Goal: Obtain resource: Download file/media

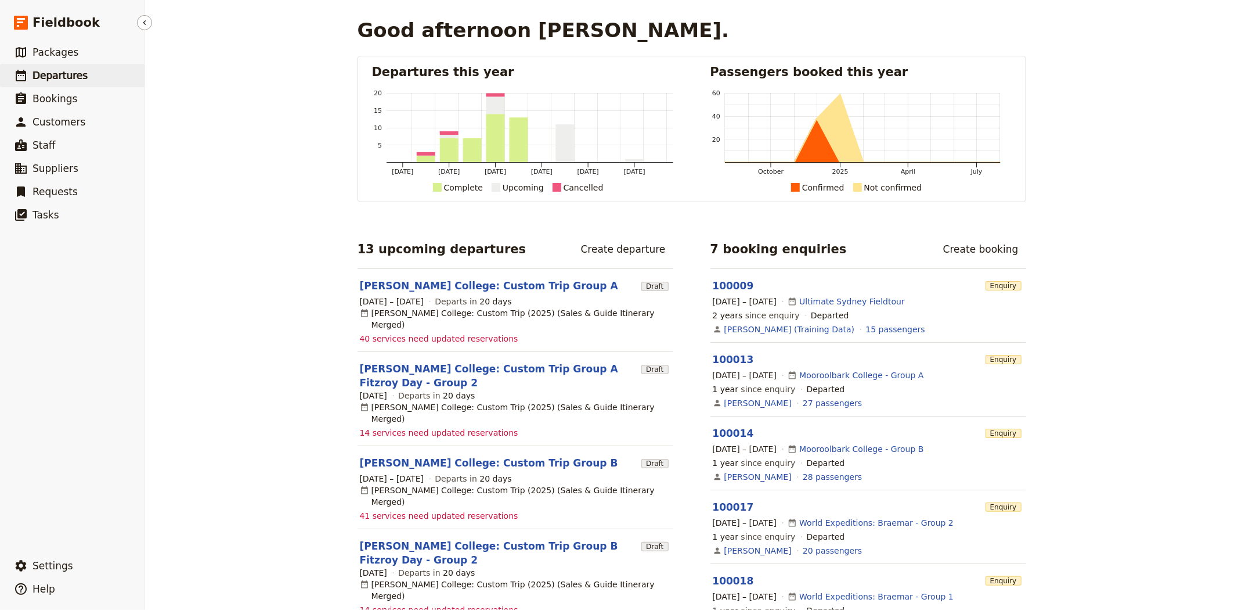
click at [90, 84] on link "​ Departures" at bounding box center [72, 75] width 145 height 23
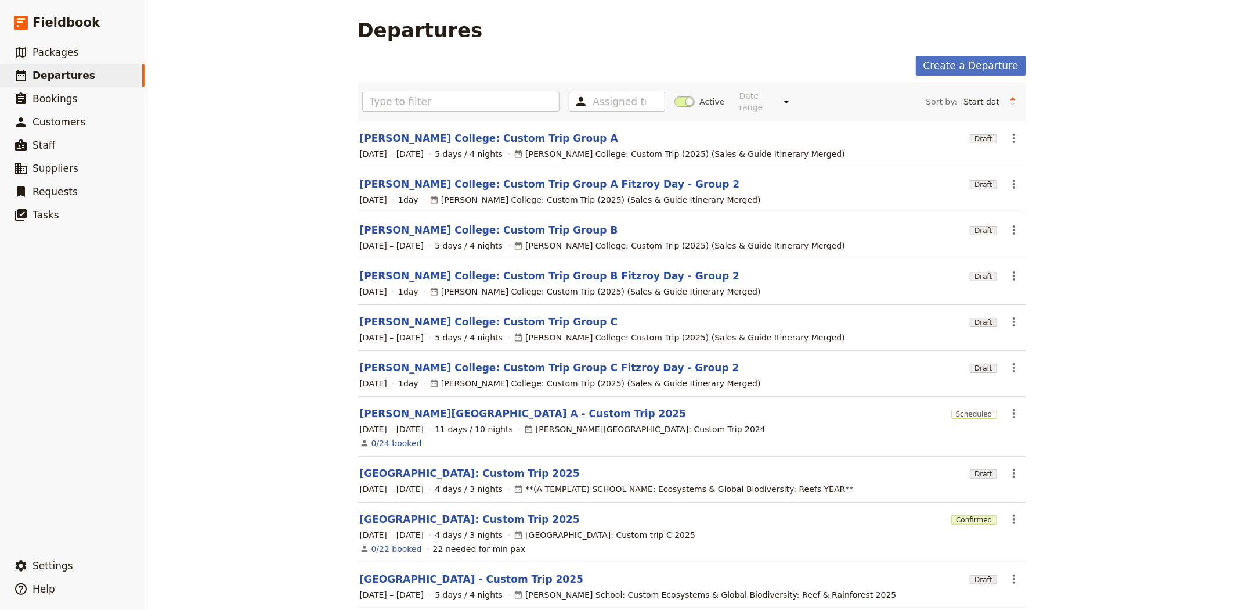
click at [509, 409] on link "[PERSON_NAME][GEOGRAPHIC_DATA] A - Custom Trip 2025" at bounding box center [523, 413] width 327 height 14
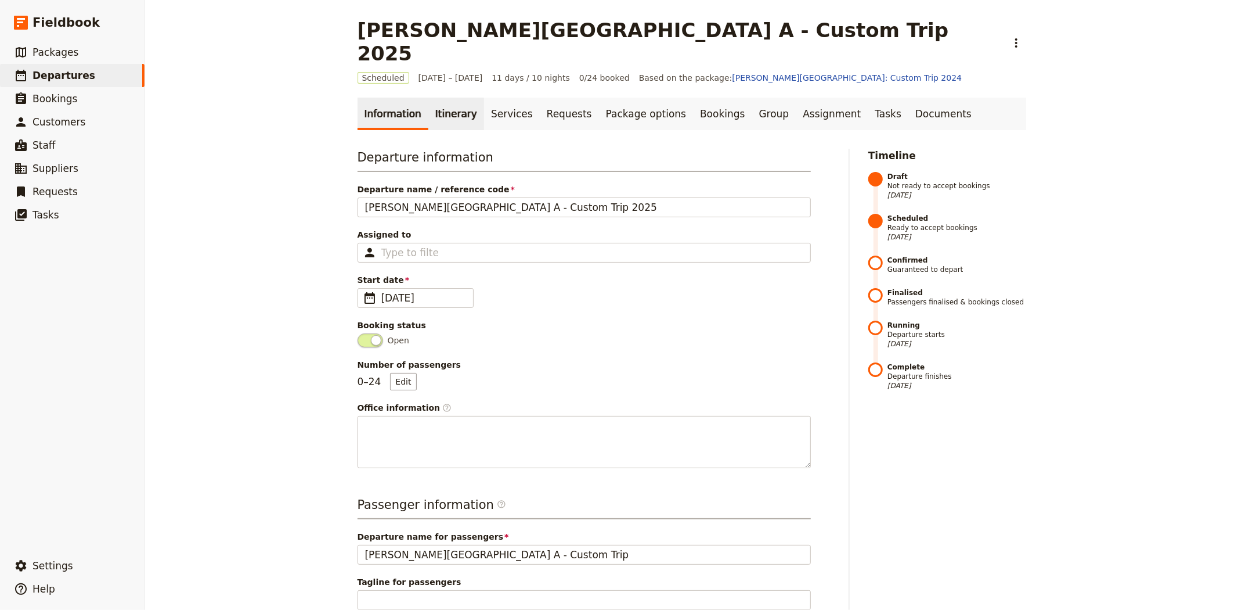
click at [453, 98] on link "Itinerary" at bounding box center [456, 114] width 56 height 33
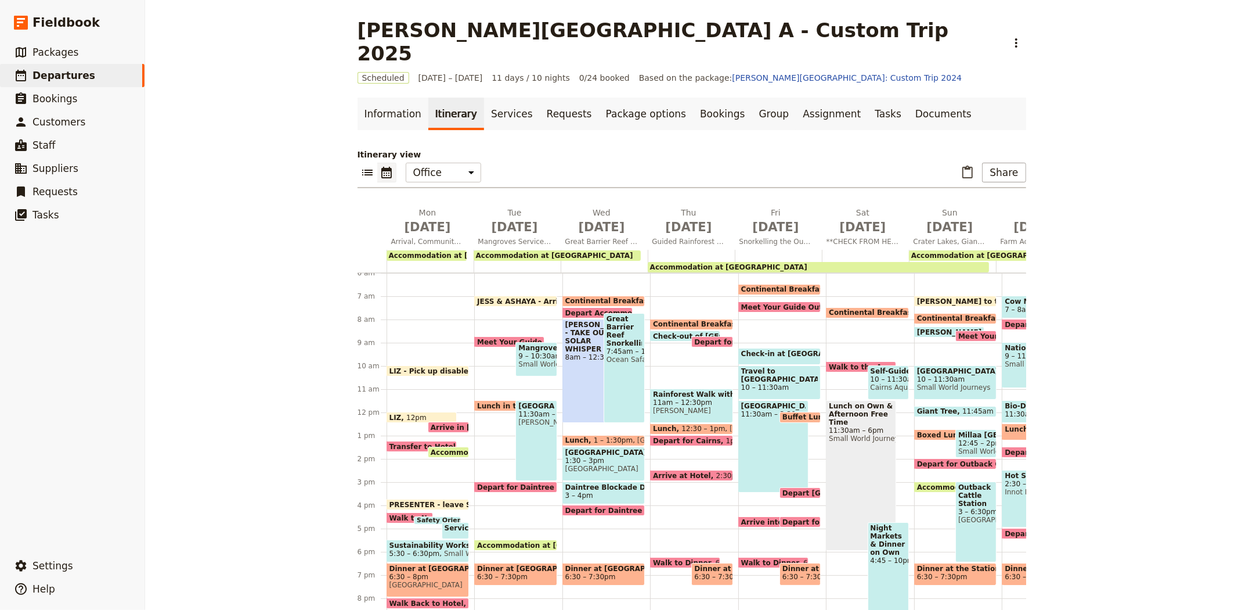
scroll to position [204, 0]
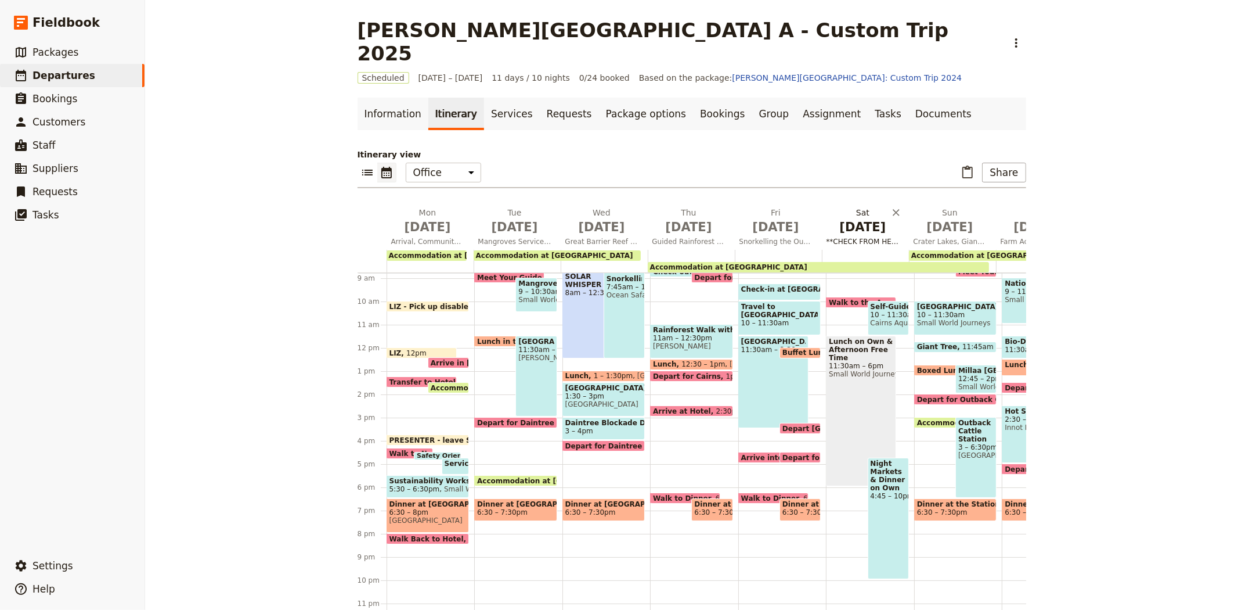
click at [838, 237] on span "**CHECK FROM HERE Cairns Aquarium & Free Time" at bounding box center [863, 241] width 82 height 9
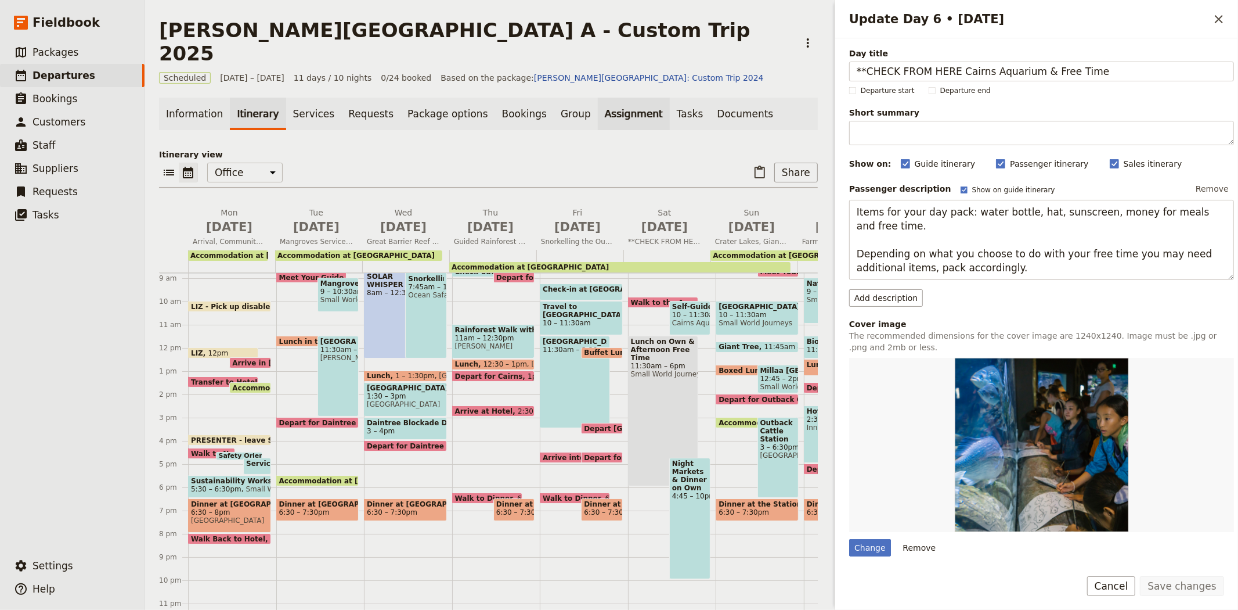
drag, startPoint x: 954, startPoint y: 72, endPoint x: 618, endPoint y: 79, distance: 336.2
click at [619, 79] on div "[PERSON_NAME][GEOGRAPHIC_DATA] A - Custom Trip 2025 ​ Scheduled [DATE] – [DATE]…" at bounding box center [691, 305] width 1093 height 610
type input "Cairns Aquarium & Free Time"
click at [1185, 589] on button "Save changes" at bounding box center [1182, 586] width 84 height 20
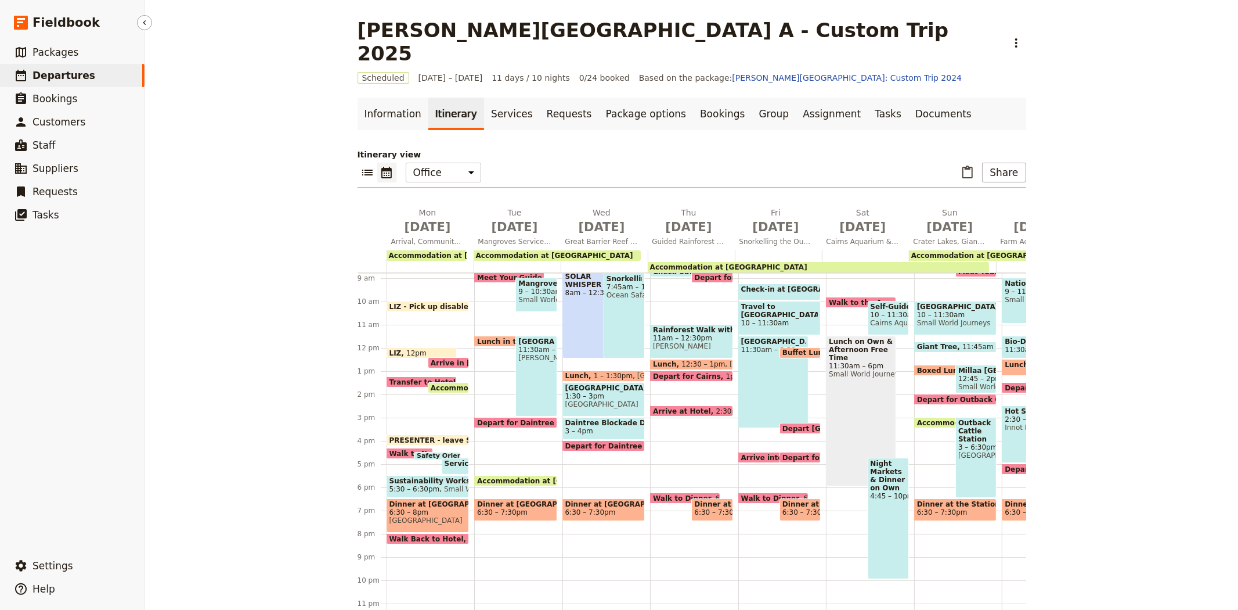
click at [64, 74] on span "Departures" at bounding box center [64, 76] width 63 height 12
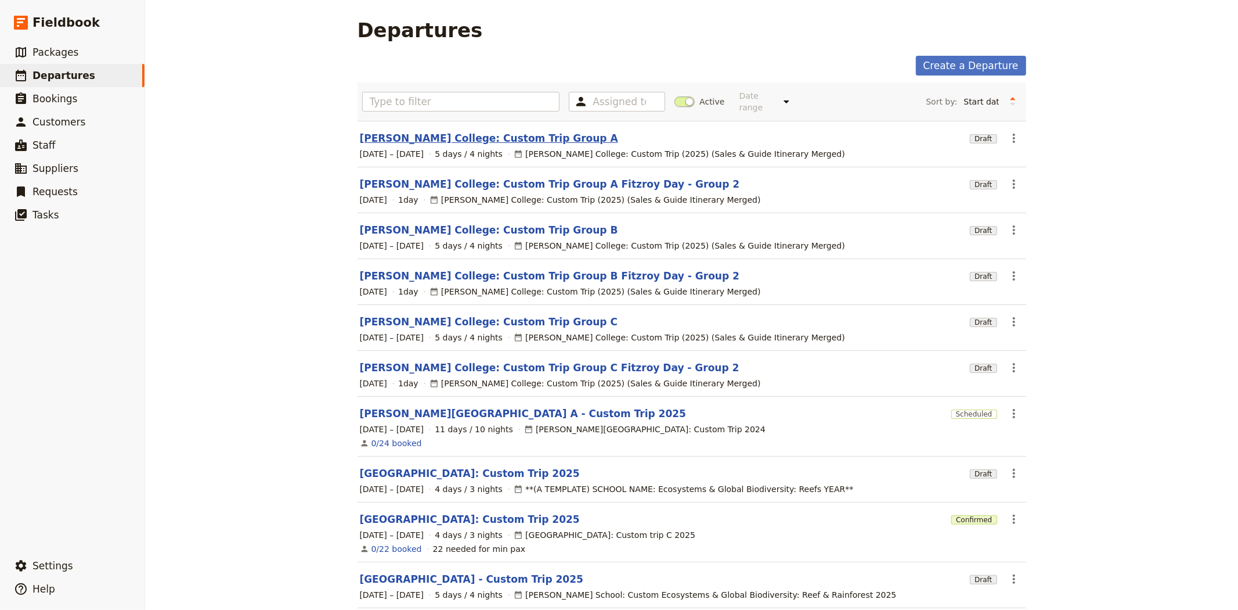
click at [446, 131] on link "[PERSON_NAME] College: Custom Trip Group A" at bounding box center [489, 138] width 258 height 14
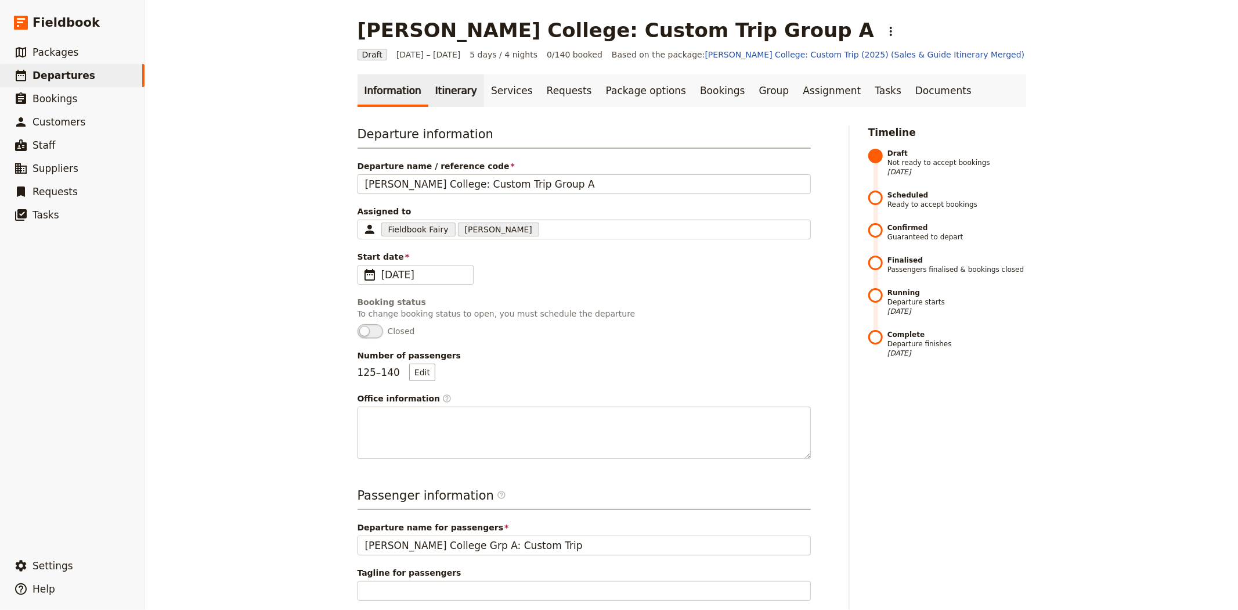
click at [445, 90] on link "Itinerary" at bounding box center [456, 90] width 56 height 33
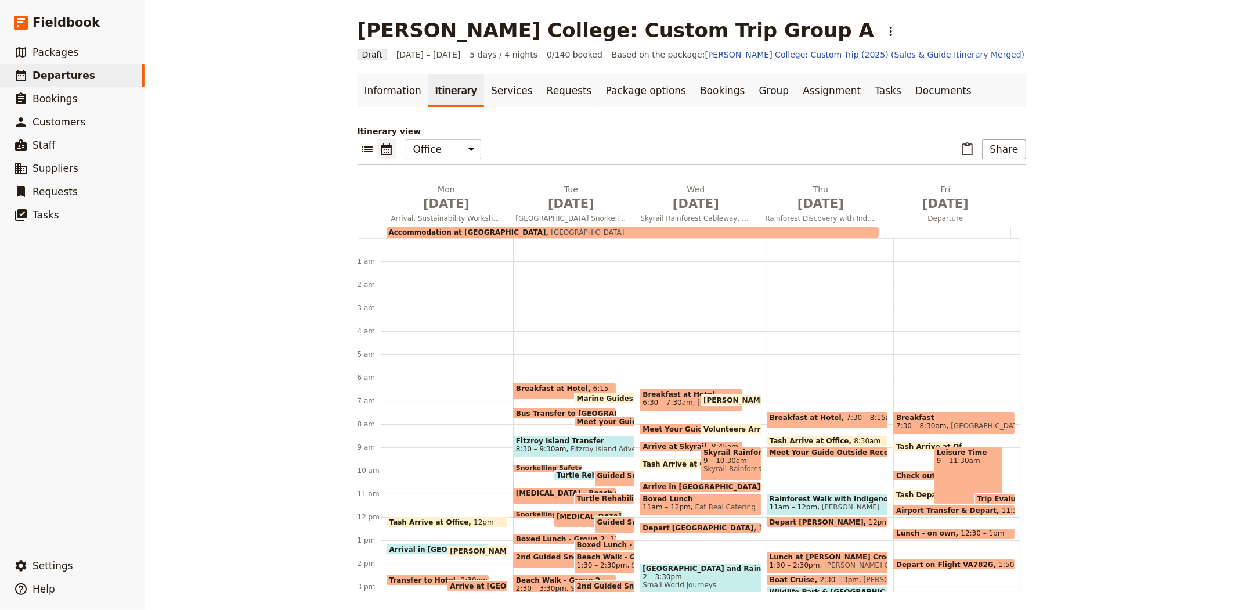
scroll to position [134, 0]
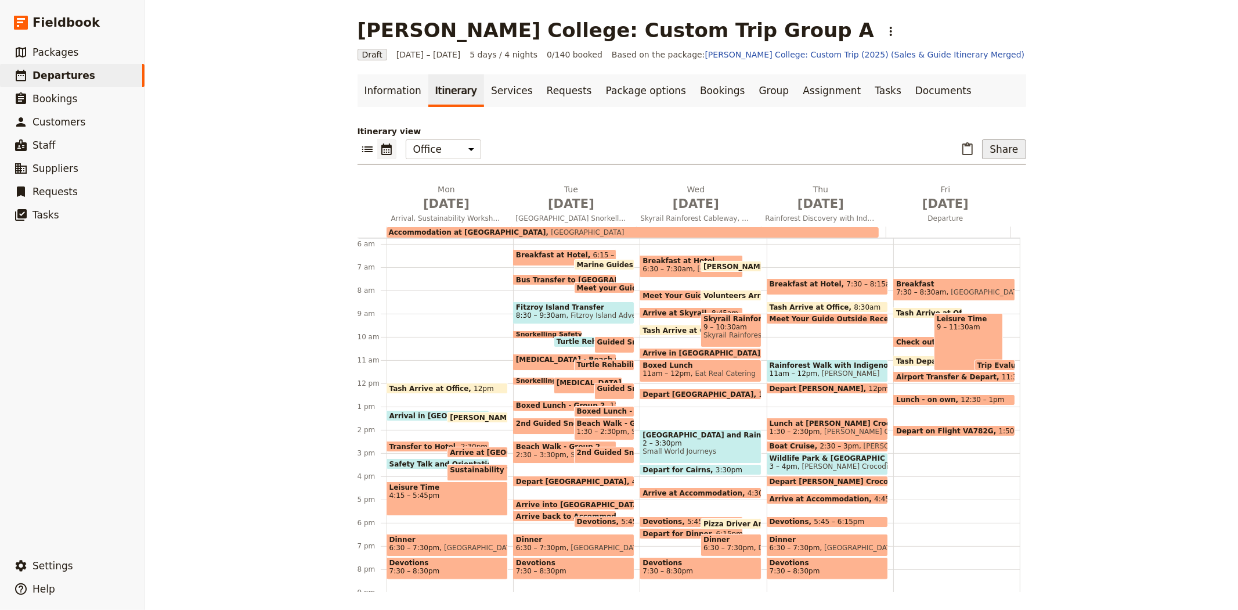
click at [996, 150] on button "Share" at bounding box center [1004, 149] width 44 height 20
click at [968, 207] on span "Passenger itinerary" at bounding box center [971, 207] width 78 height 12
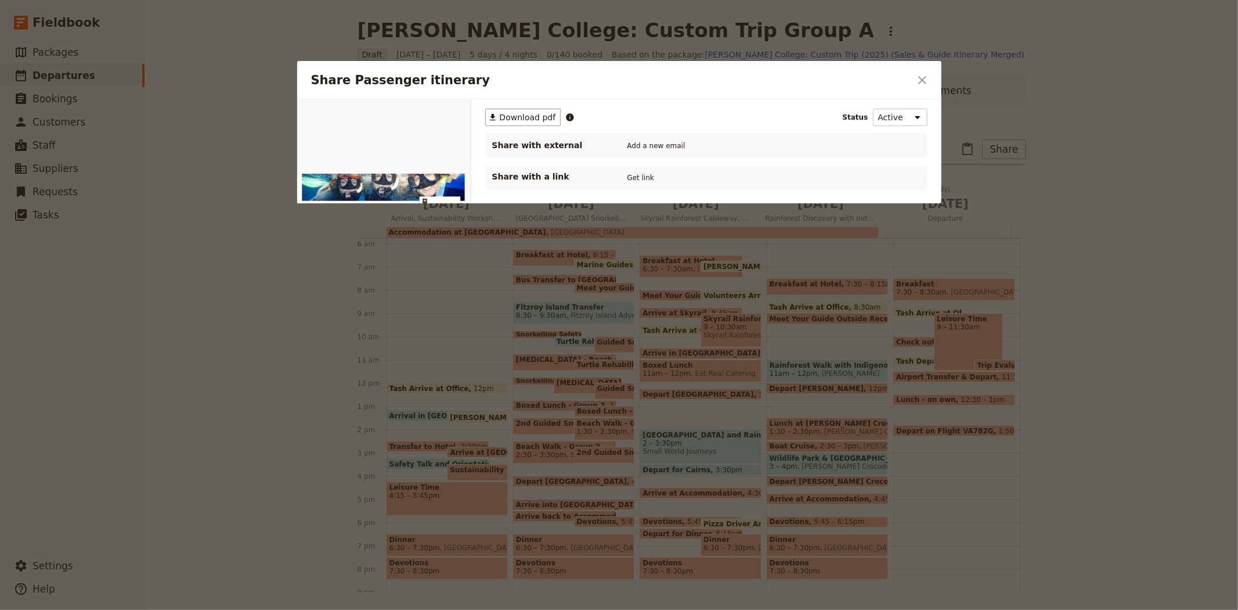
scroll to position [0, 0]
click at [538, 119] on span "Download pdf" at bounding box center [528, 117] width 56 height 12
click at [918, 78] on icon "Close dialog" at bounding box center [922, 80] width 14 height 14
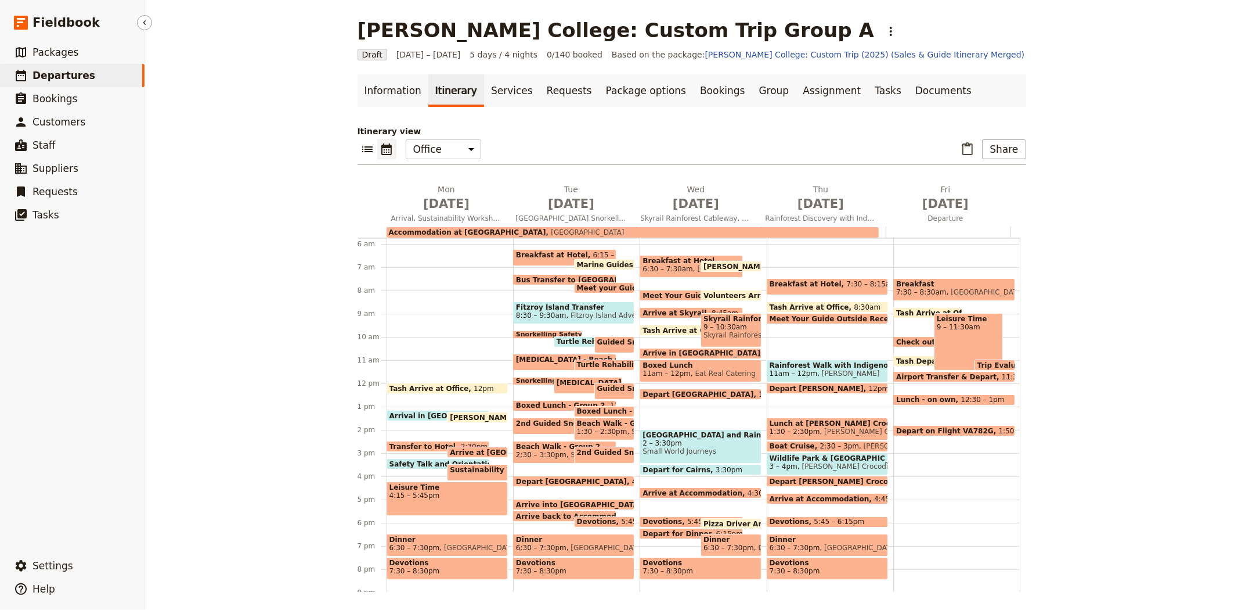
click at [56, 79] on span "Departures" at bounding box center [64, 76] width 63 height 12
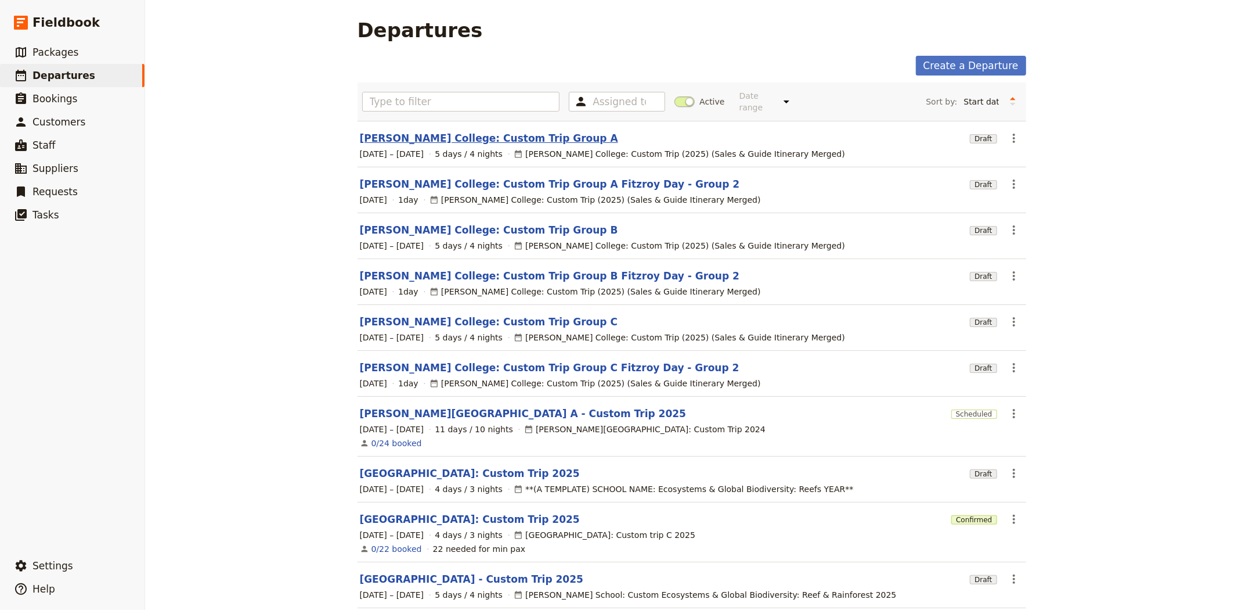
click at [465, 131] on link "[PERSON_NAME] College: Custom Trip Group A" at bounding box center [489, 138] width 258 height 14
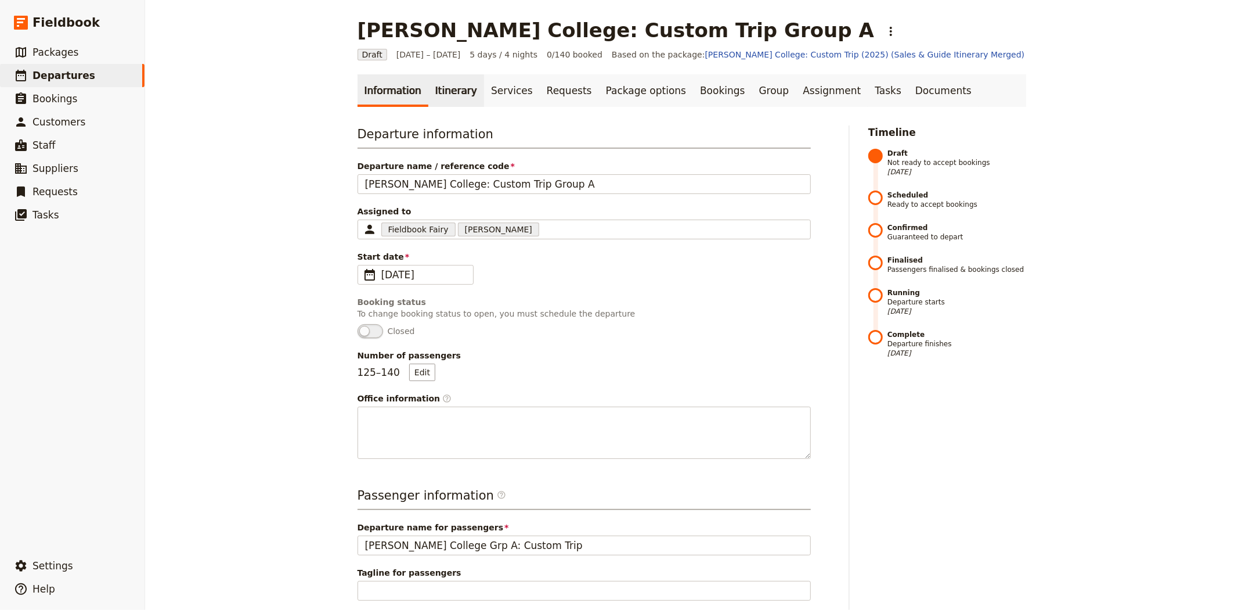
click at [450, 91] on link "Itinerary" at bounding box center [456, 90] width 56 height 33
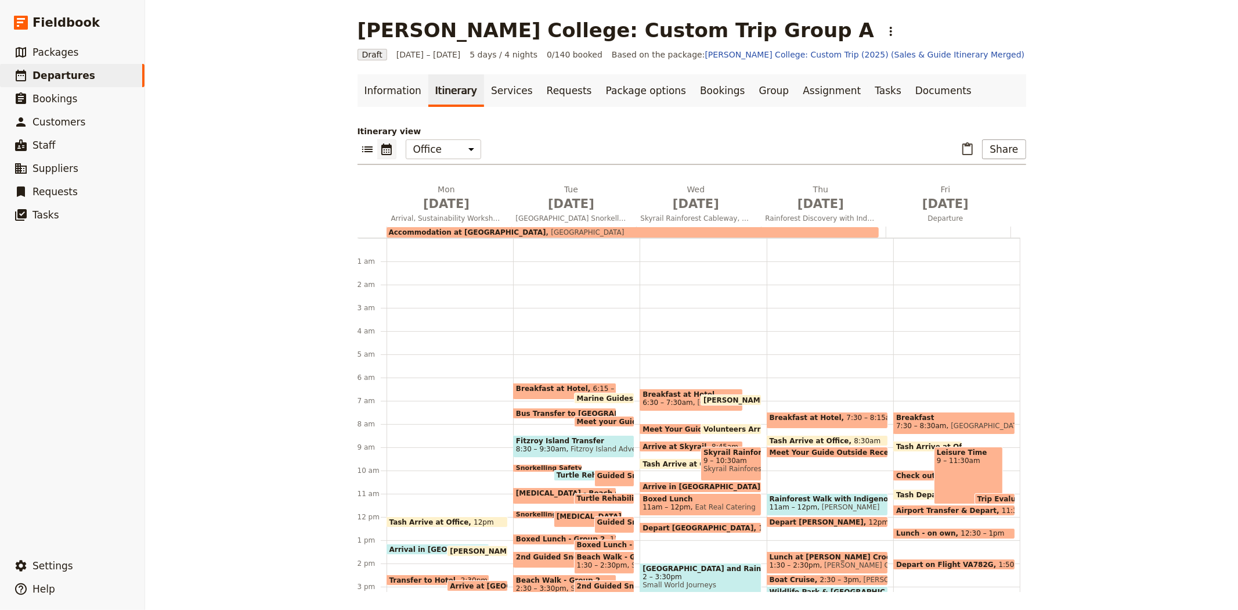
scroll to position [134, 0]
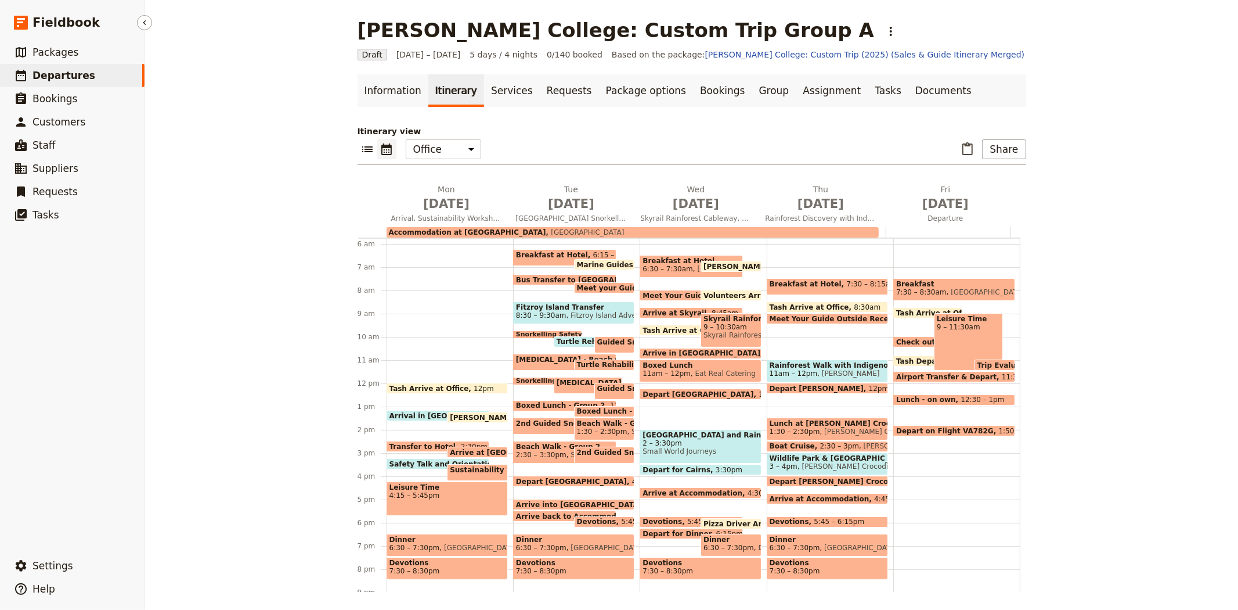
click at [105, 75] on link "​ Departures" at bounding box center [72, 75] width 145 height 23
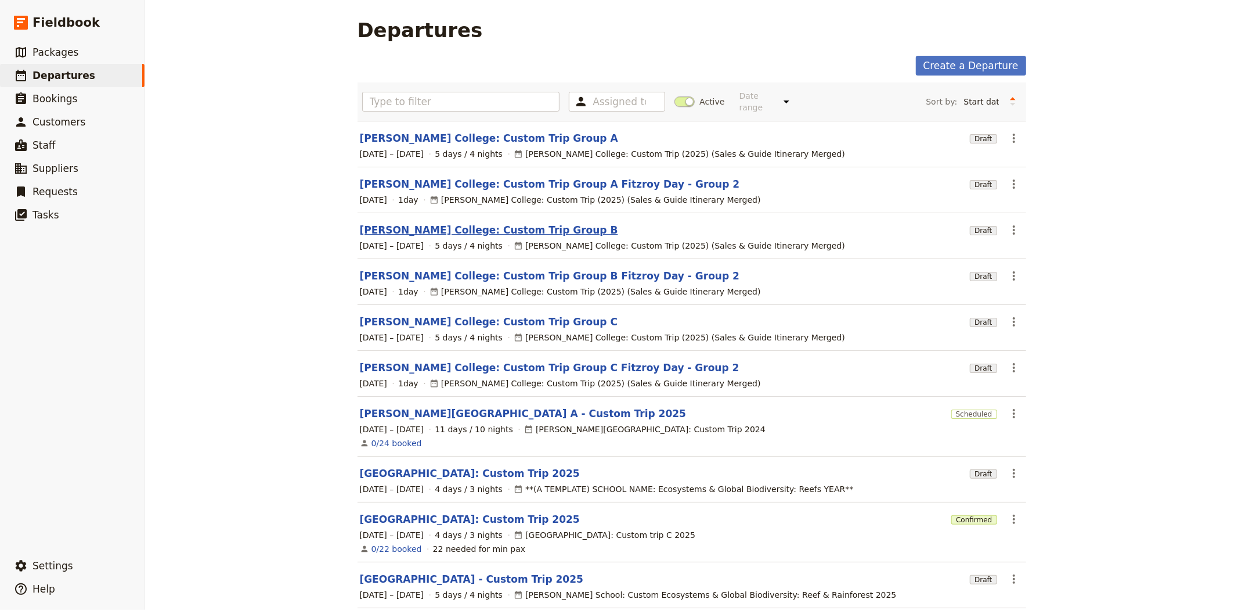
click at [453, 223] on link "[PERSON_NAME] College: Custom Trip Group B" at bounding box center [489, 230] width 258 height 14
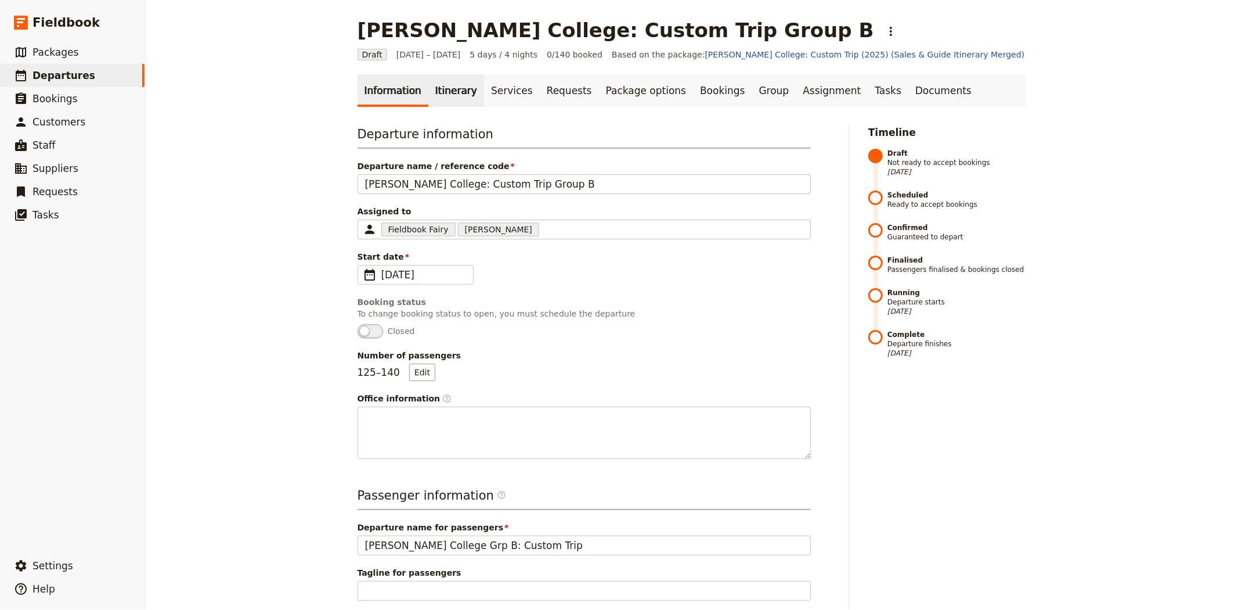
click at [444, 91] on link "Itinerary" at bounding box center [456, 90] width 56 height 33
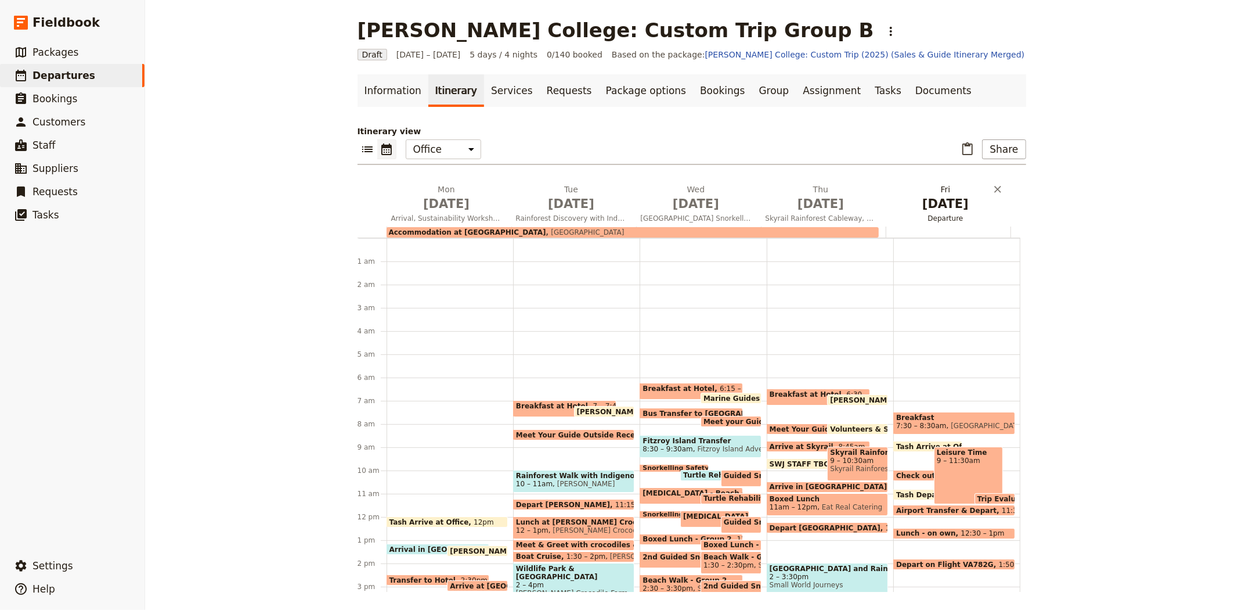
scroll to position [134, 0]
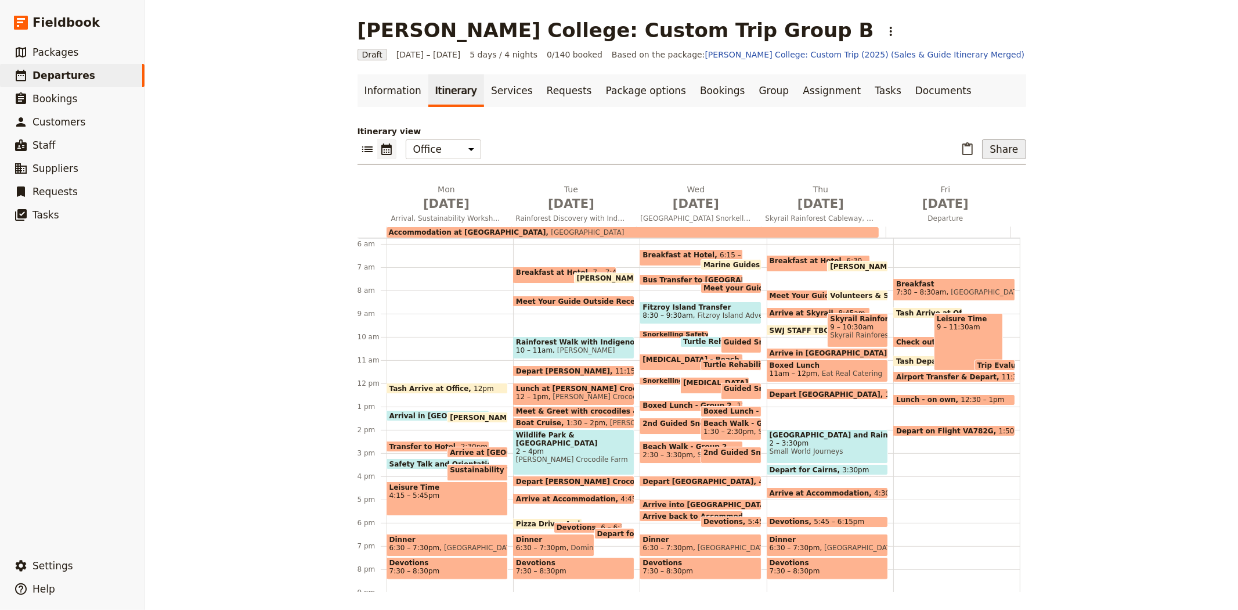
click at [1007, 145] on button "Share" at bounding box center [1004, 149] width 44 height 20
click at [984, 194] on span "Guide itinerary" at bounding box center [962, 191] width 61 height 12
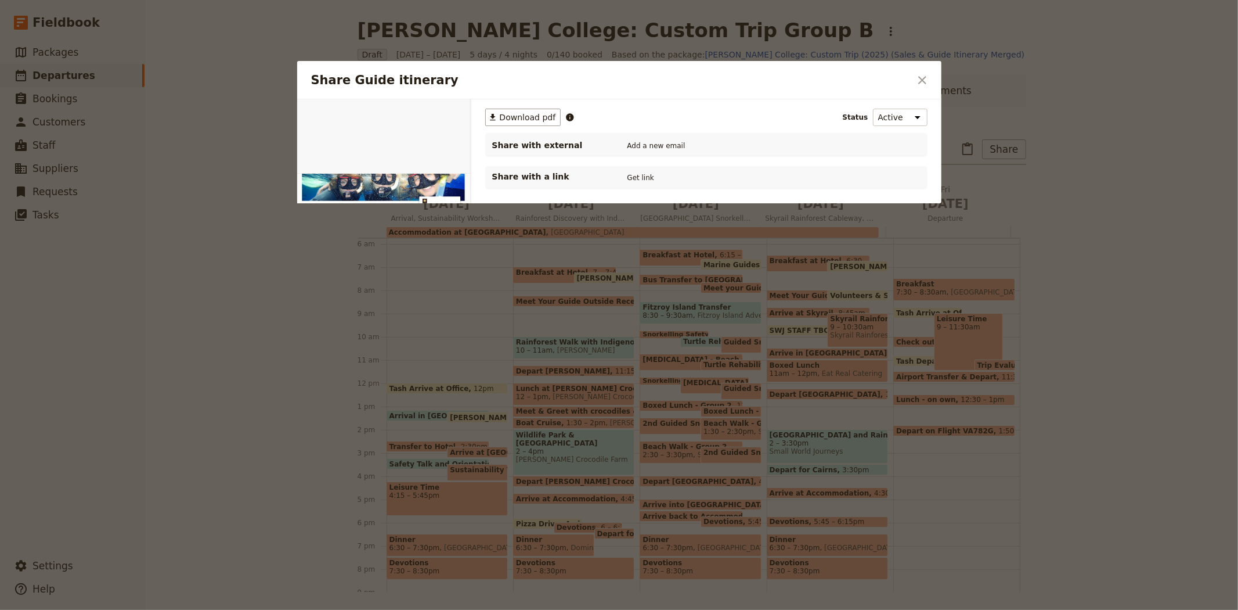
scroll to position [0, 0]
click at [503, 114] on span "Download pdf" at bounding box center [528, 117] width 56 height 12
click at [926, 82] on icon "Close dialog" at bounding box center [922, 80] width 14 height 14
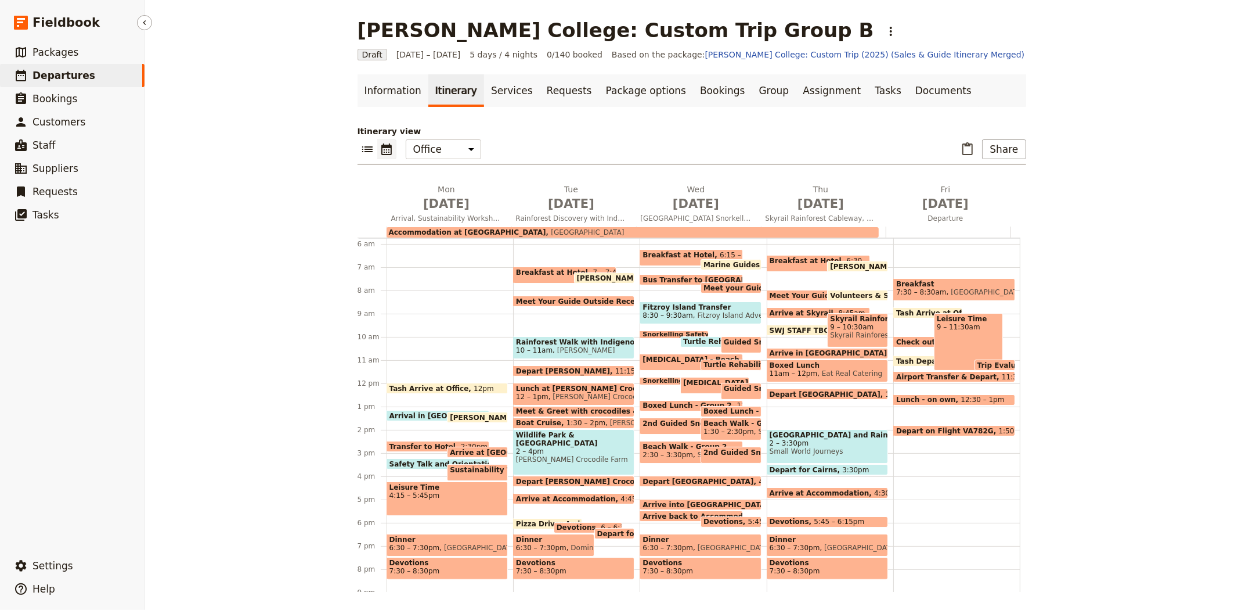
click at [49, 72] on span "Departures" at bounding box center [64, 76] width 63 height 12
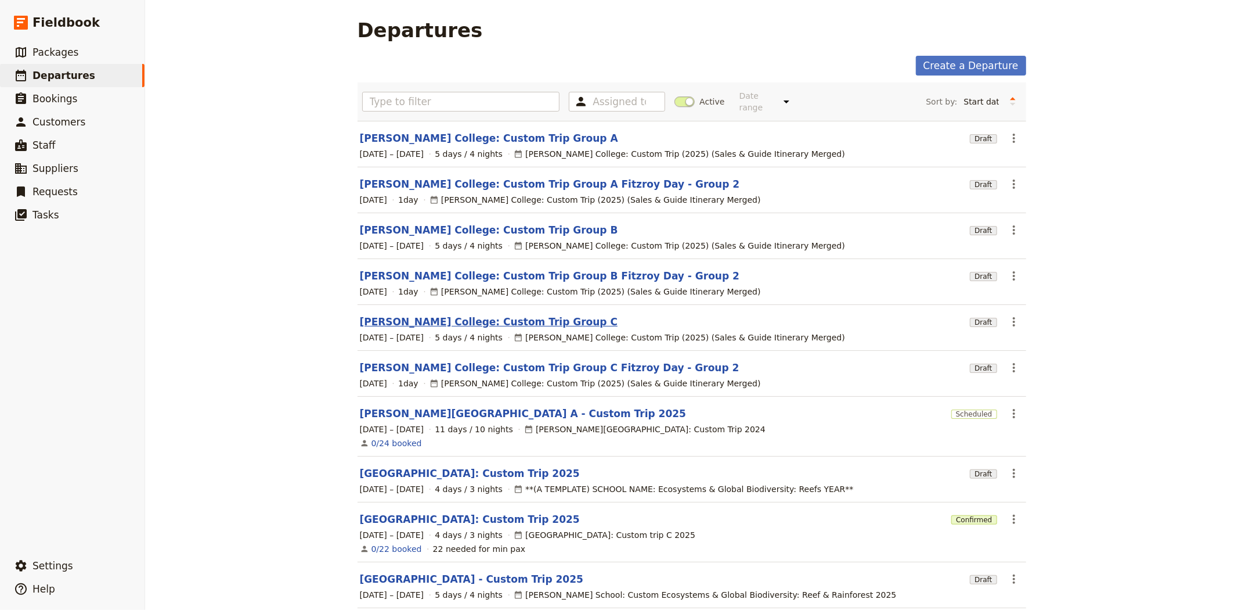
click at [427, 316] on link "[PERSON_NAME] College: Custom Trip Group C" at bounding box center [489, 322] width 258 height 14
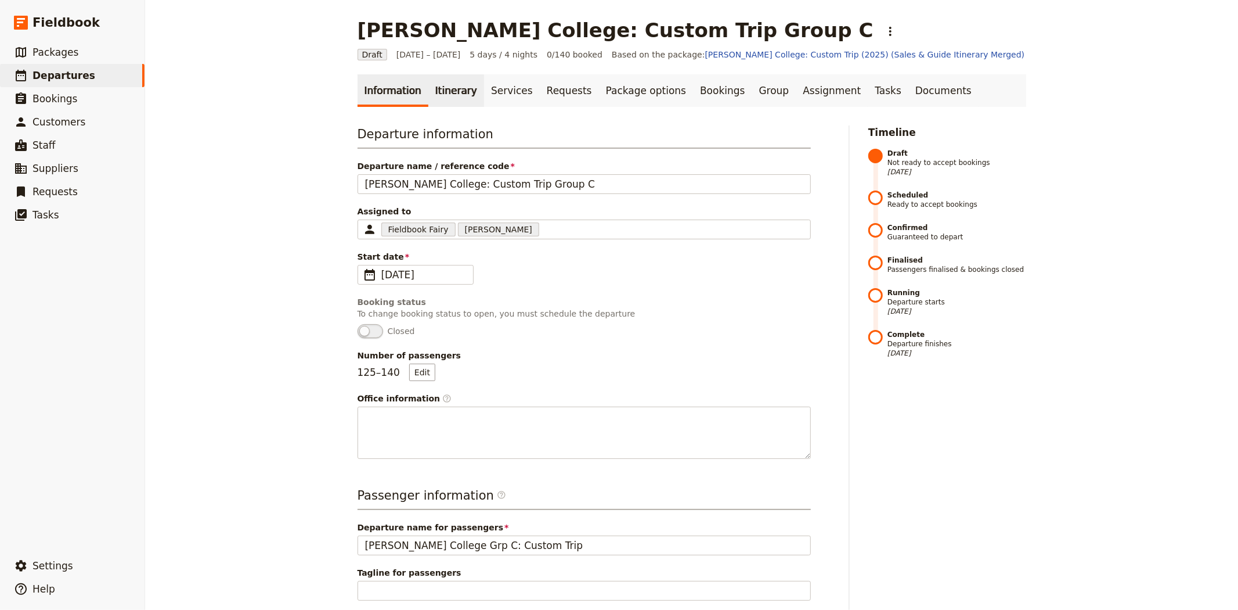
click at [431, 74] on link "Itinerary" at bounding box center [456, 90] width 56 height 33
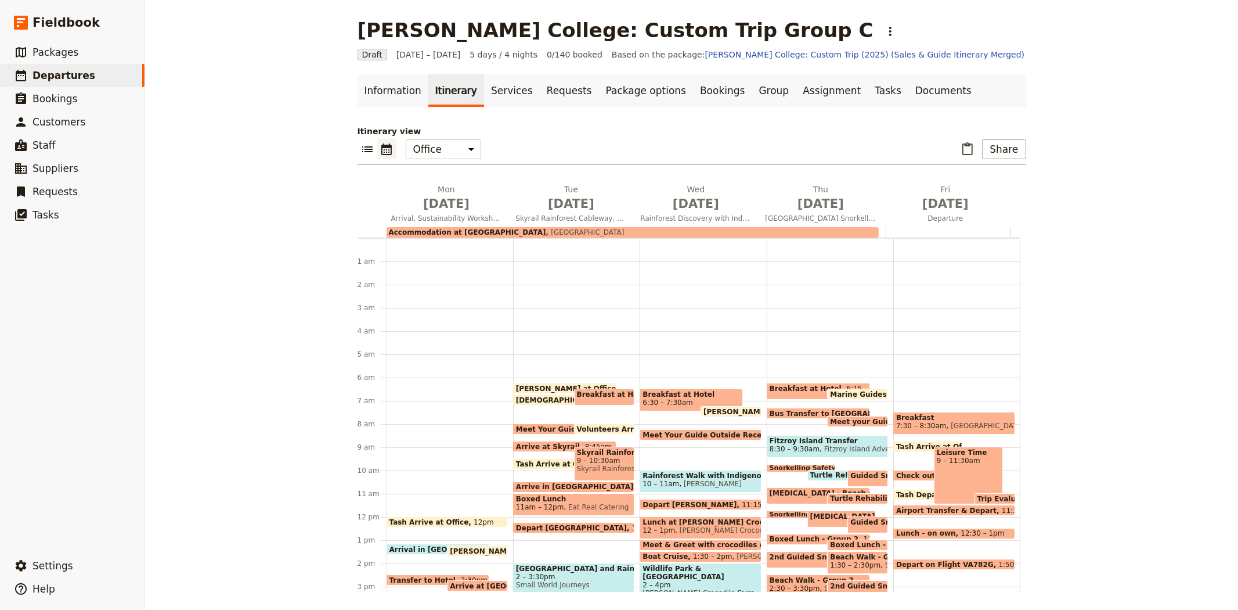
scroll to position [134, 0]
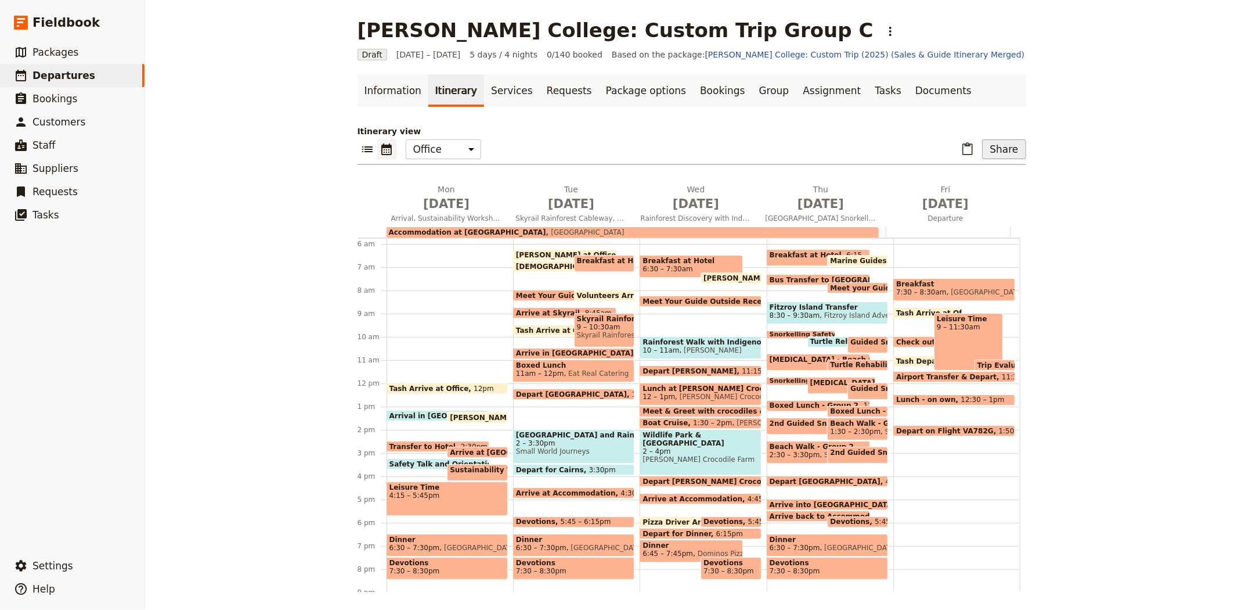
click at [1007, 146] on button "Share" at bounding box center [1004, 149] width 44 height 20
click at [983, 190] on span "Guide itinerary" at bounding box center [962, 191] width 61 height 12
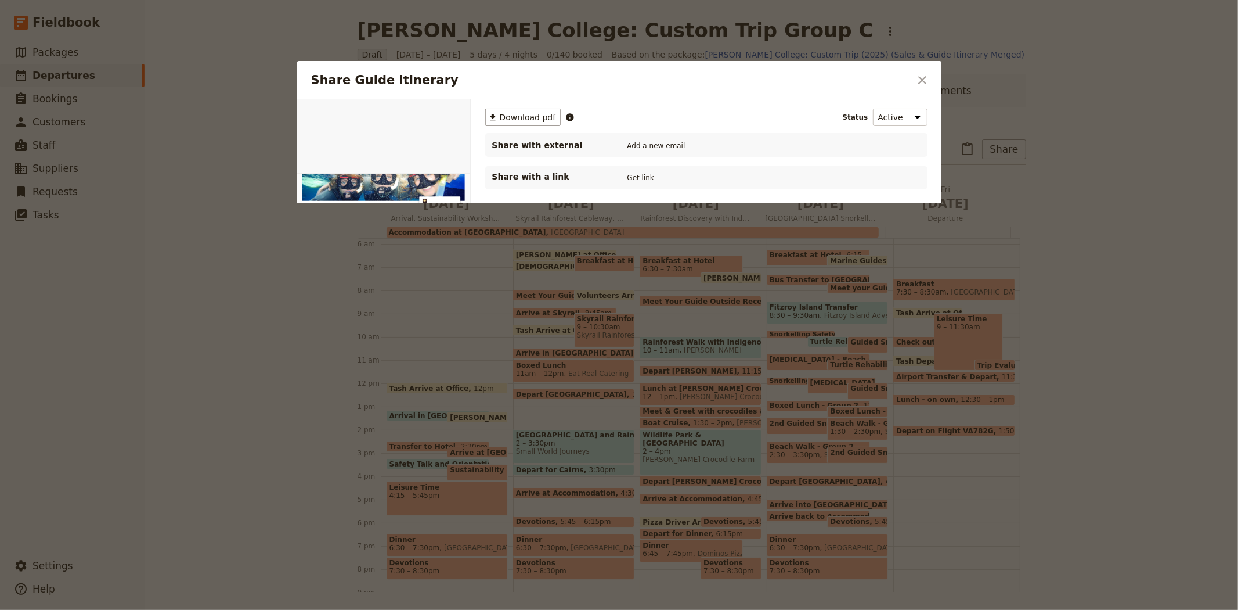
scroll to position [0, 0]
click at [529, 114] on span "Download pdf" at bounding box center [528, 117] width 56 height 12
drag, startPoint x: 925, startPoint y: 78, endPoint x: 867, endPoint y: 89, distance: 59.6
click at [925, 78] on icon "Close dialog" at bounding box center [922, 80] width 14 height 14
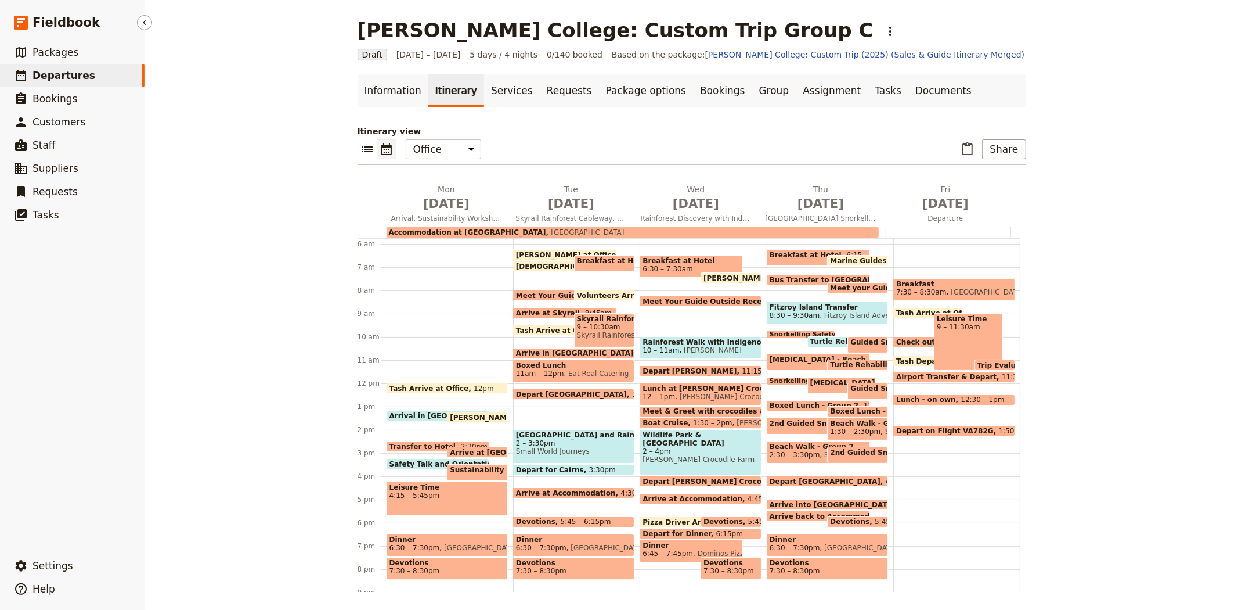
click at [67, 78] on span "Departures" at bounding box center [64, 76] width 63 height 12
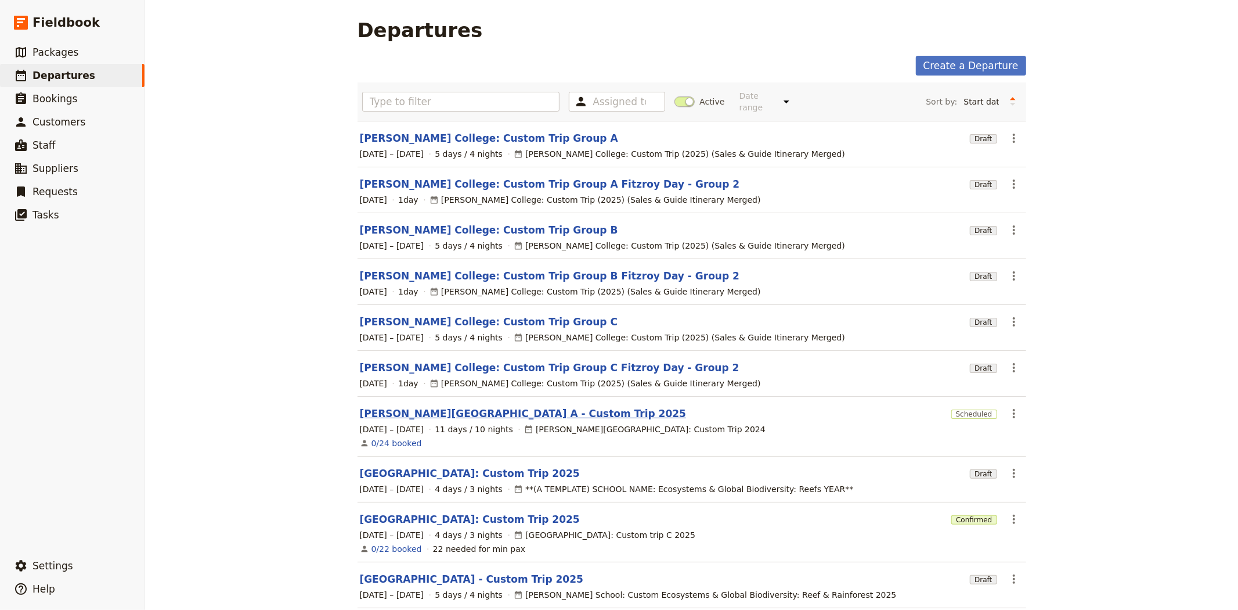
click at [421, 406] on link "[PERSON_NAME][GEOGRAPHIC_DATA] A - Custom Trip 2025" at bounding box center [523, 413] width 327 height 14
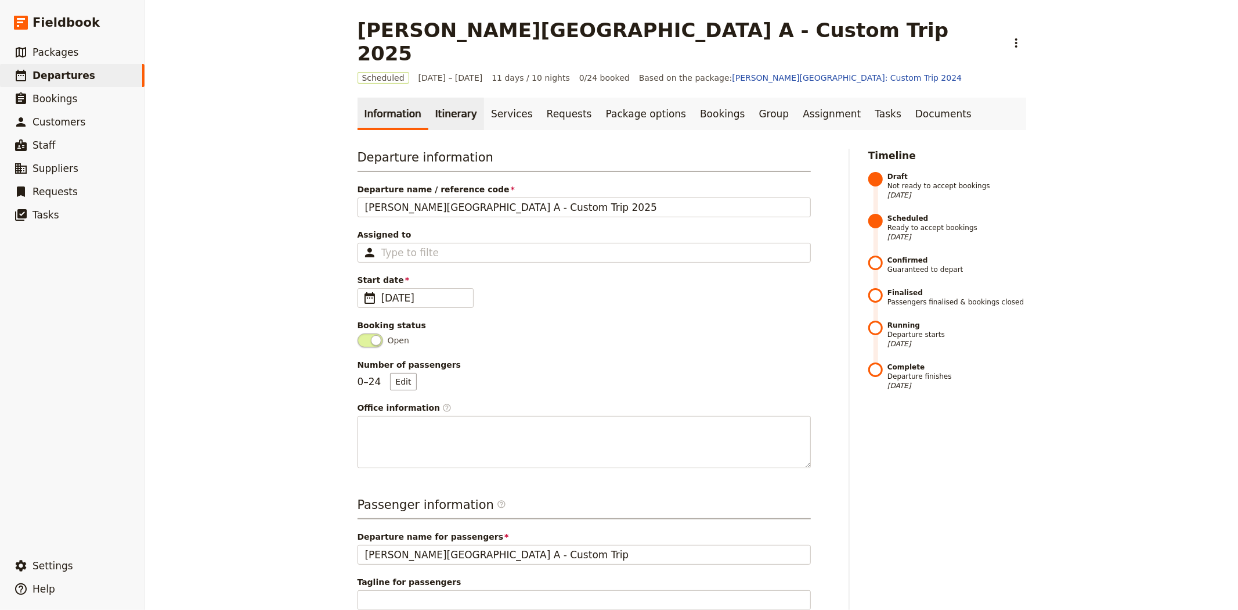
click at [451, 103] on link "Itinerary" at bounding box center [456, 114] width 56 height 33
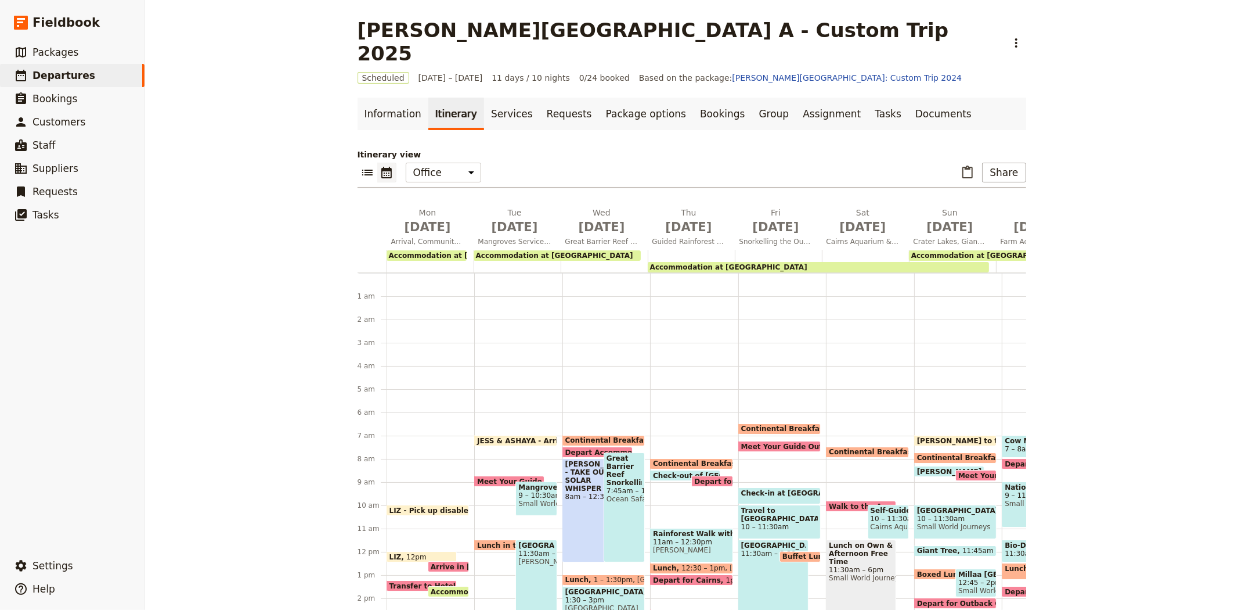
scroll to position [139, 0]
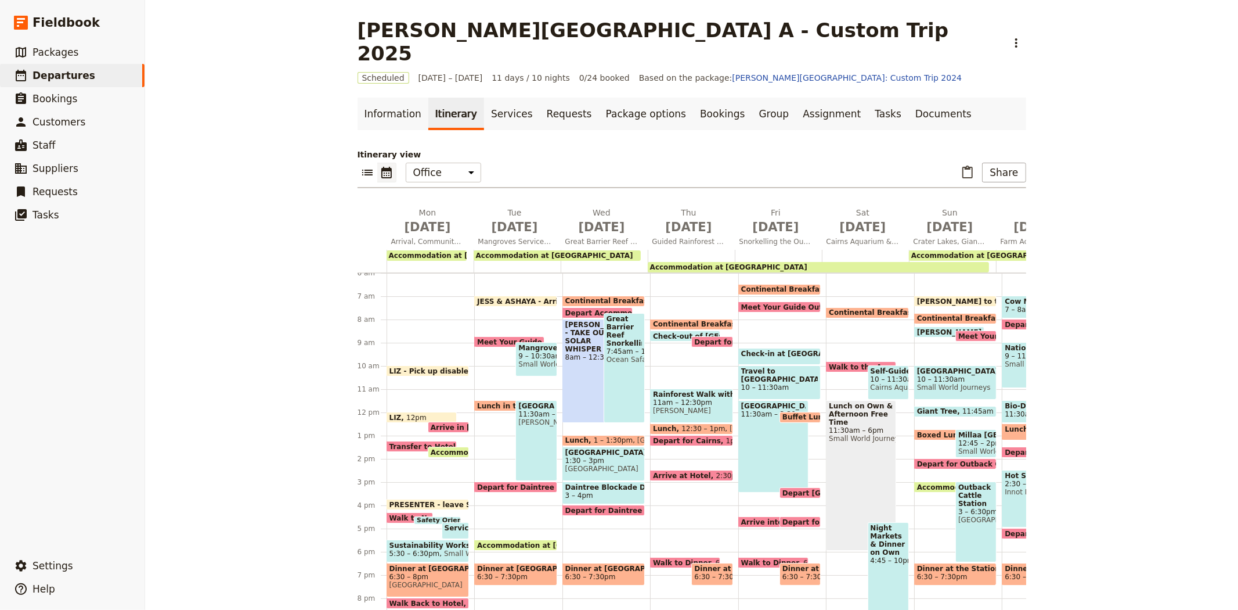
click at [506, 297] on span "JESS & ASHAYA - Arrive to office" at bounding box center [542, 301] width 130 height 8
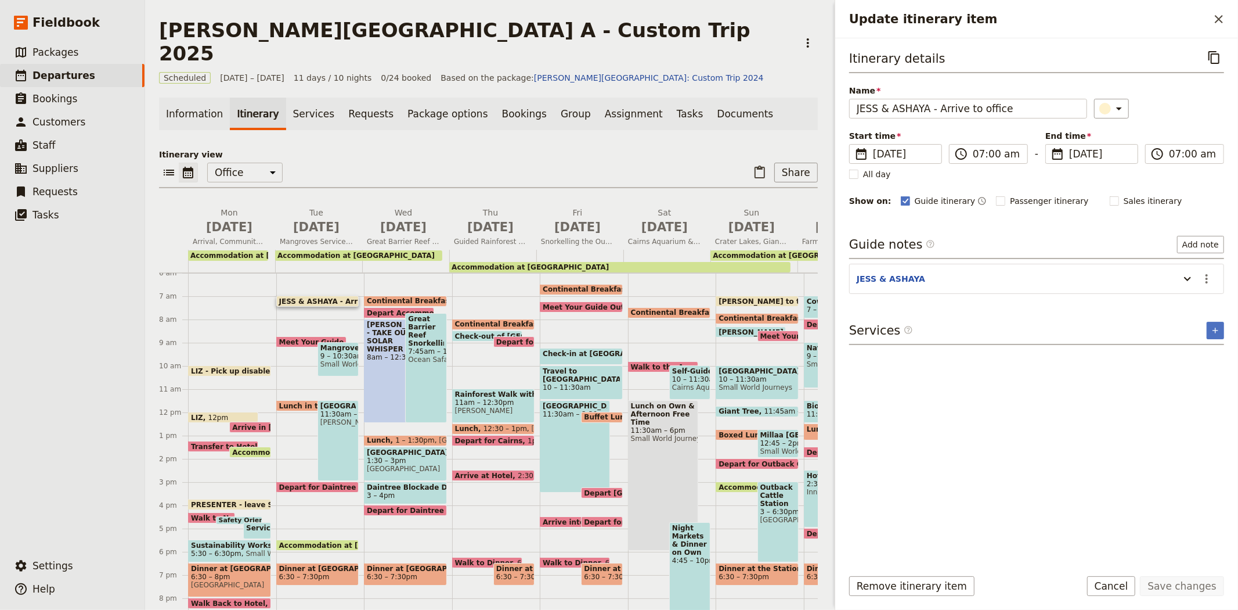
click at [1181, 268] on section "[PERSON_NAME] & [PERSON_NAME] ​" at bounding box center [1036, 279] width 375 height 30
click at [1185, 275] on icon "Update itinerary item" at bounding box center [1188, 279] width 14 height 14
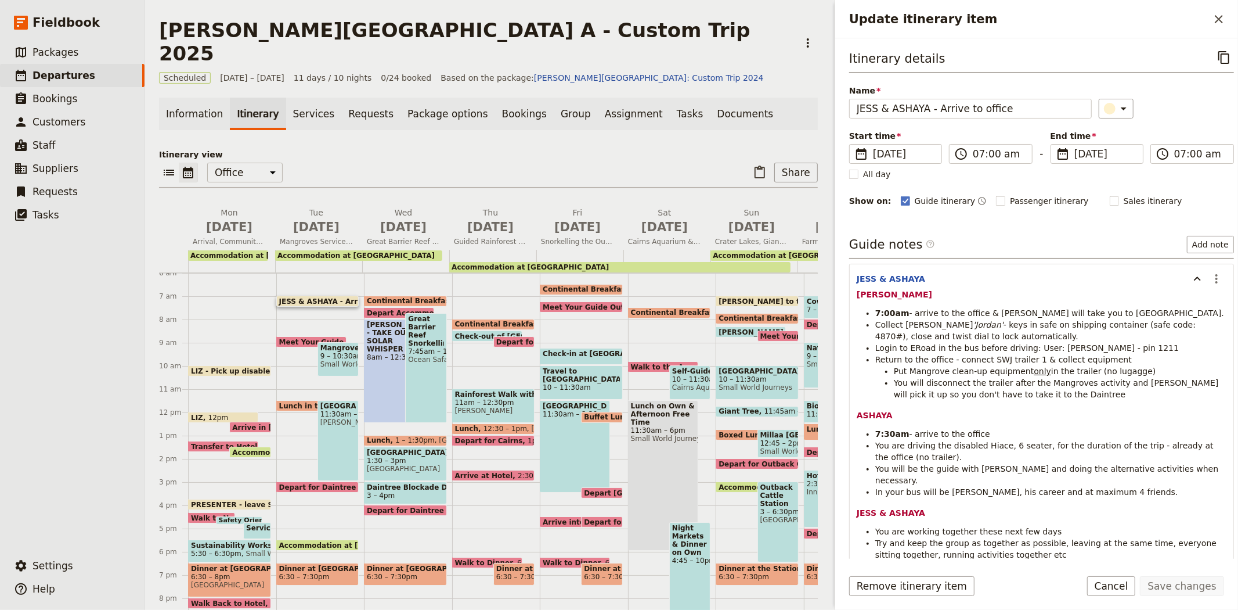
scroll to position [68, 0]
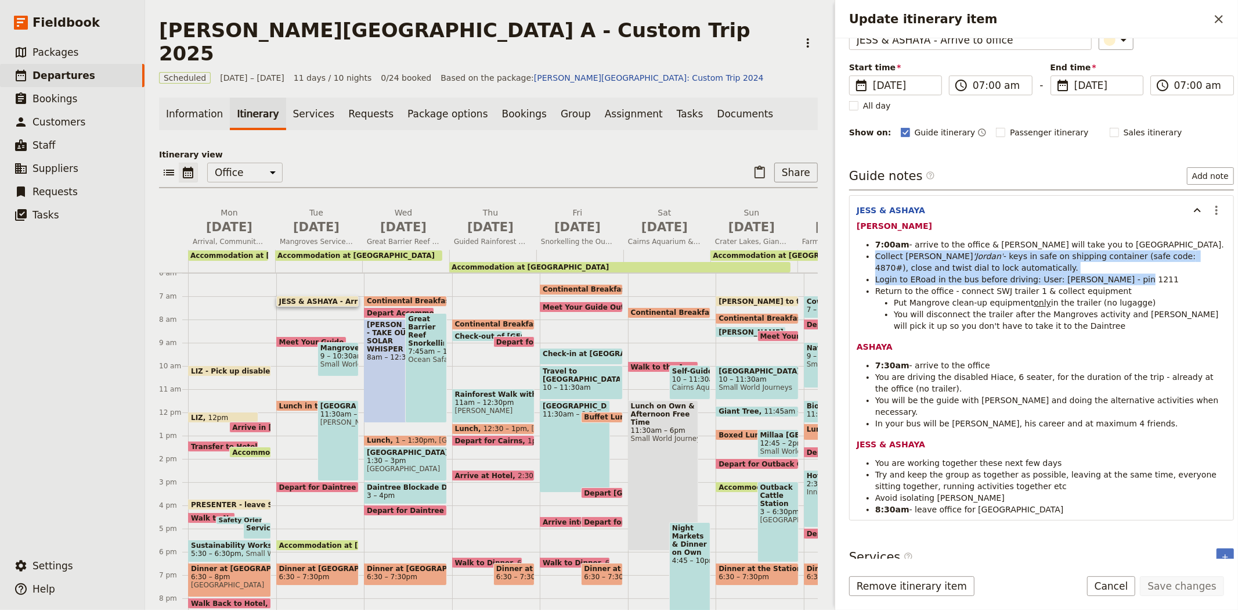
drag, startPoint x: 877, startPoint y: 255, endPoint x: 1135, endPoint y: 275, distance: 258.5
click at [1135, 275] on ul "7:00am - arrive to the office & [PERSON_NAME] will take you to BusFleet. Collec…" at bounding box center [1042, 285] width 370 height 93
click at [1002, 275] on span "Login to ERoad in the bus before driving: User: [PERSON_NAME] - pin 1211" at bounding box center [1027, 279] width 304 height 9
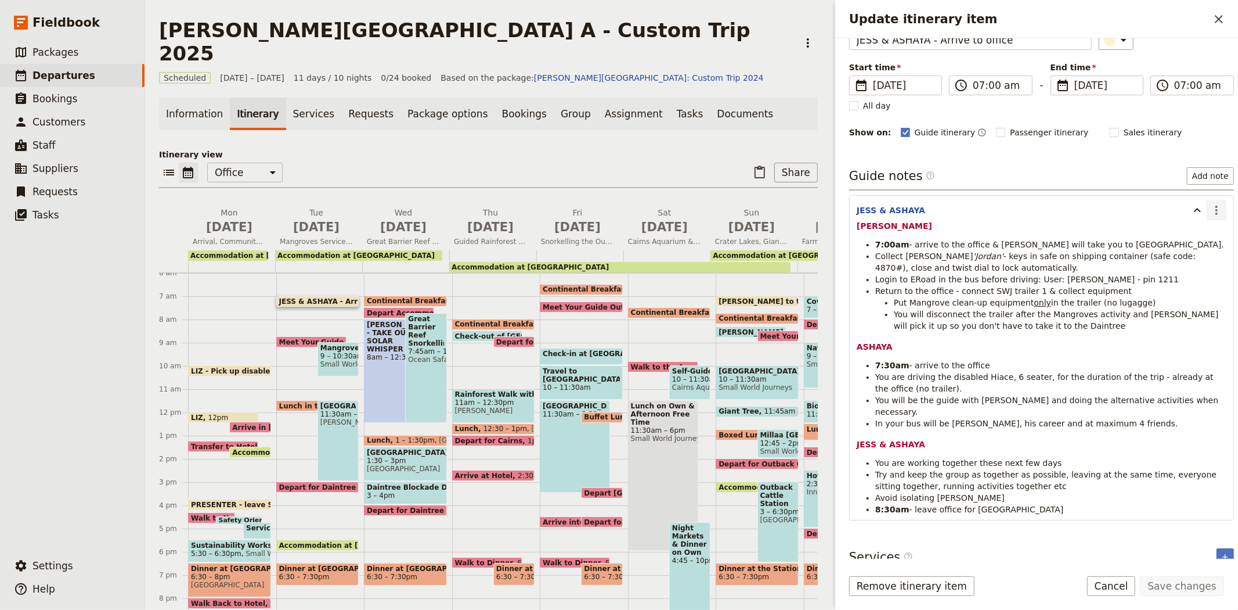
click at [1210, 211] on icon "Actions" at bounding box center [1217, 210] width 14 height 14
click at [1198, 236] on span "Edit note" at bounding box center [1183, 235] width 54 height 12
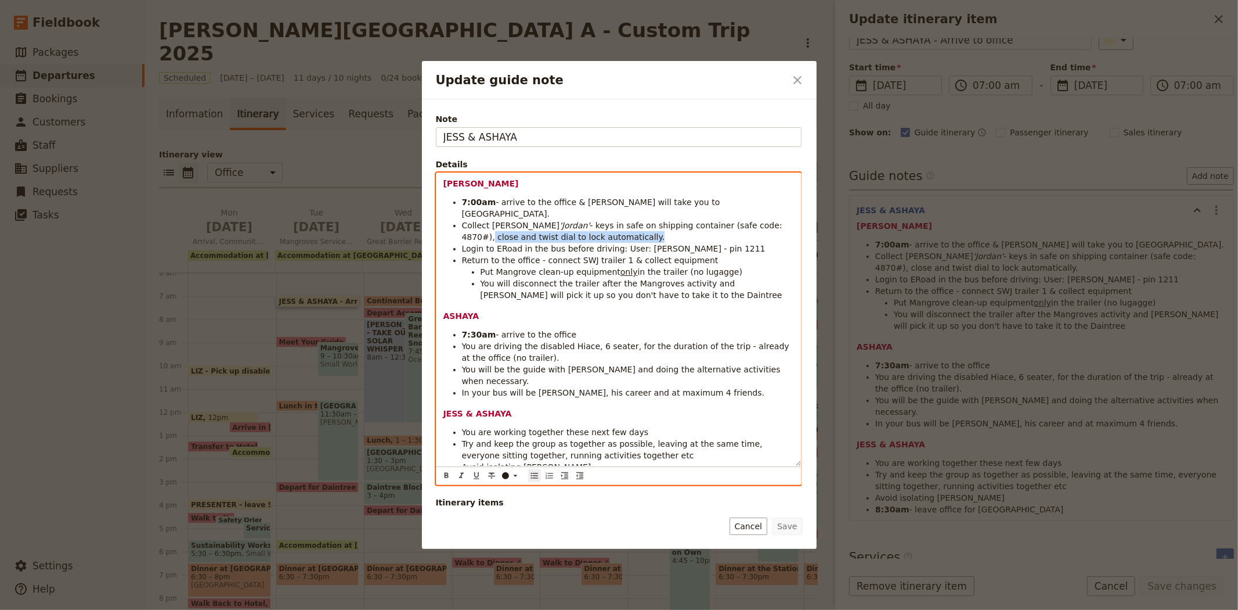
drag, startPoint x: 581, startPoint y: 227, endPoint x: 734, endPoint y: 216, distance: 153.6
click at [734, 219] on li "Collect [PERSON_NAME] '[PERSON_NAME]' - keys in safe on shipping container (saf…" at bounding box center [628, 230] width 332 height 23
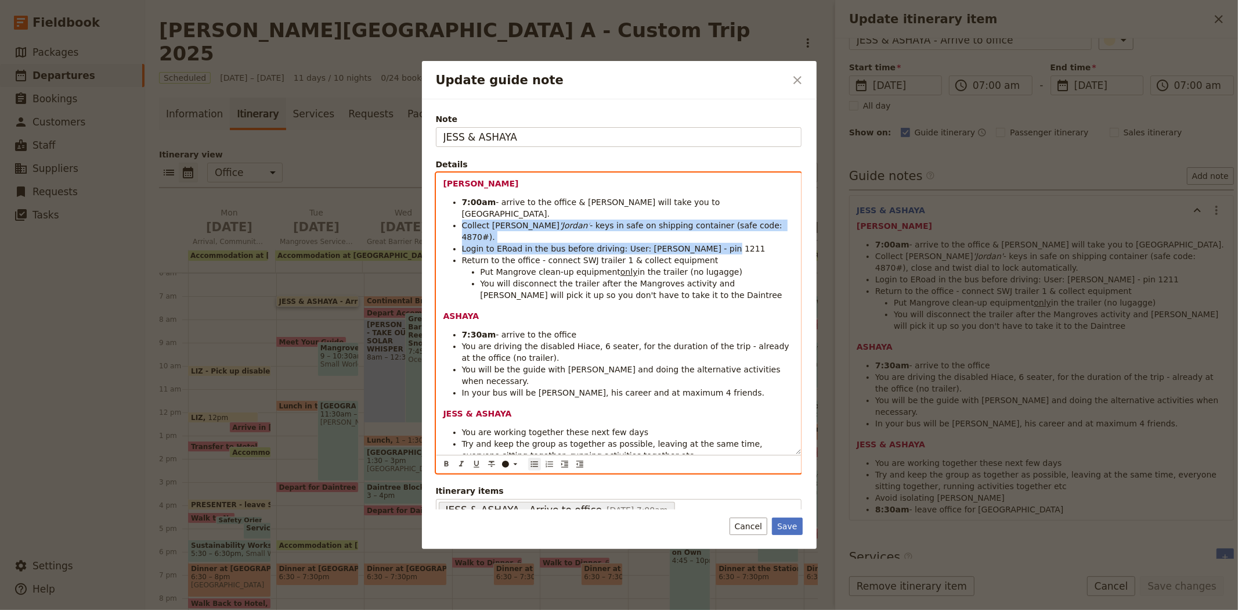
drag, startPoint x: 705, startPoint y: 225, endPoint x: 462, endPoint y: 213, distance: 243.0
click at [462, 213] on ul "7:00am - arrive to the office & [PERSON_NAME] will take you to BusFleet. Collec…" at bounding box center [619, 248] width 351 height 104
copy ul "Collect [PERSON_NAME] '[PERSON_NAME]' - keys in safe on shipping container (saf…"
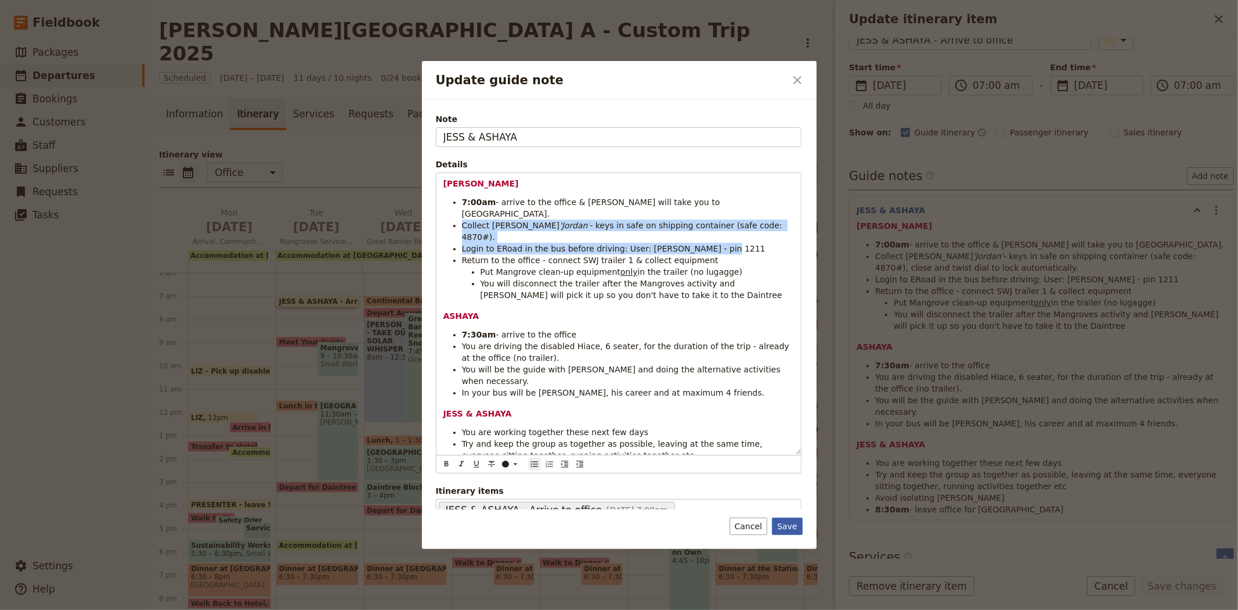
click at [782, 526] on button "Save" at bounding box center [787, 525] width 30 height 17
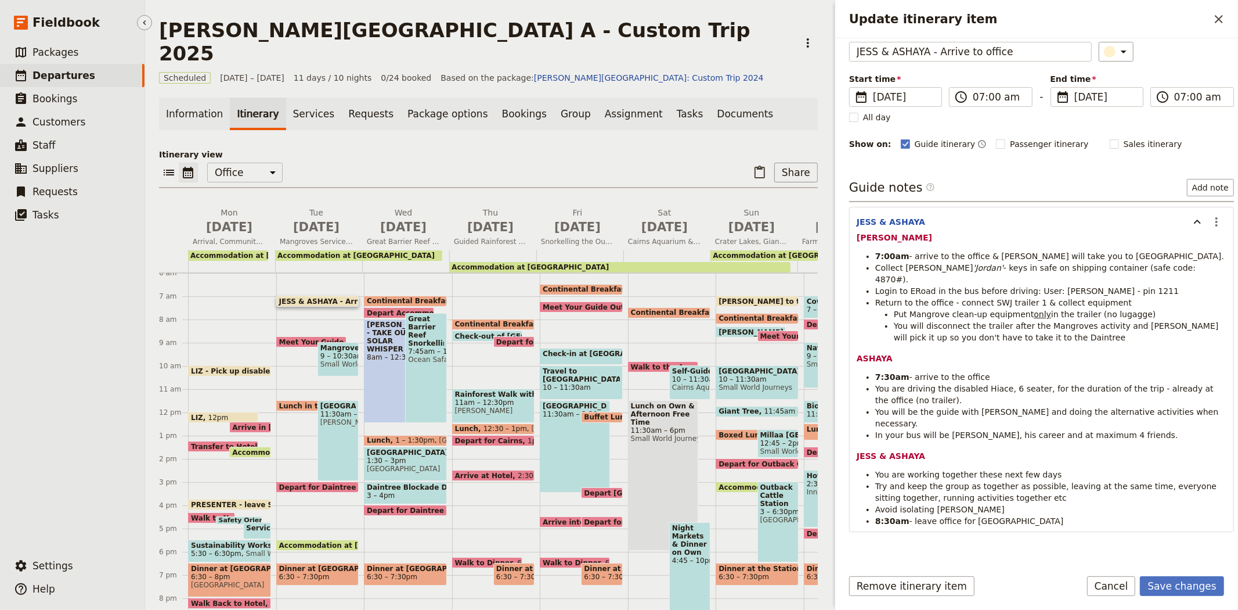
click at [66, 73] on span "Departures" at bounding box center [64, 76] width 63 height 12
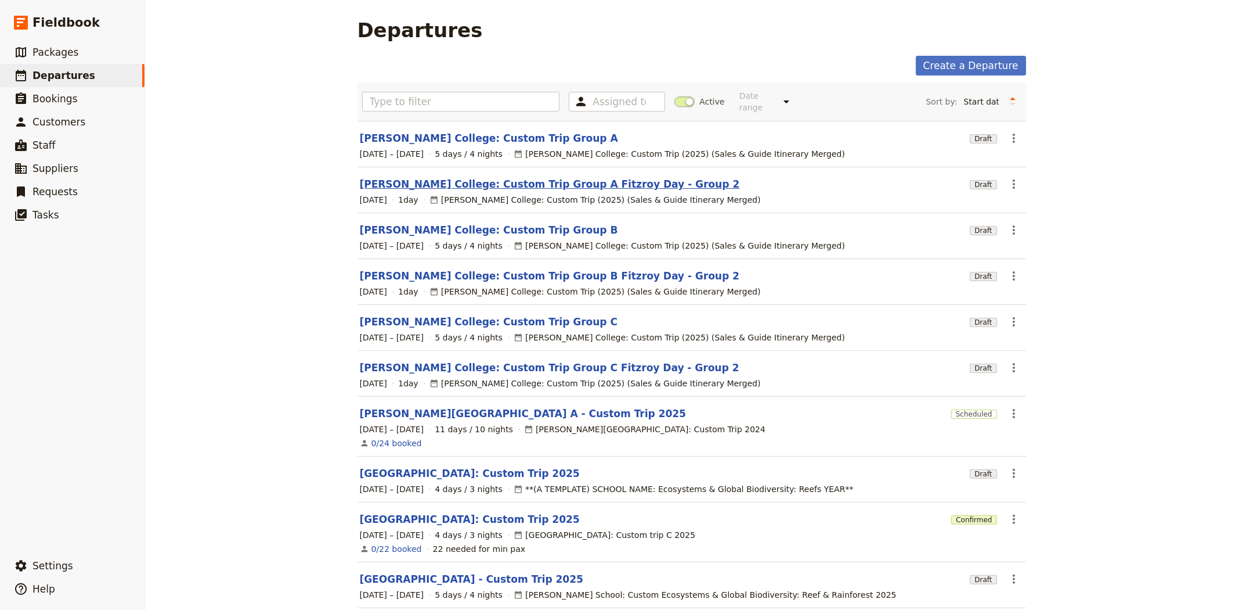
click at [521, 177] on link "[PERSON_NAME] College: Custom Trip Group A Fitzroy Day - Group 2" at bounding box center [550, 184] width 380 height 14
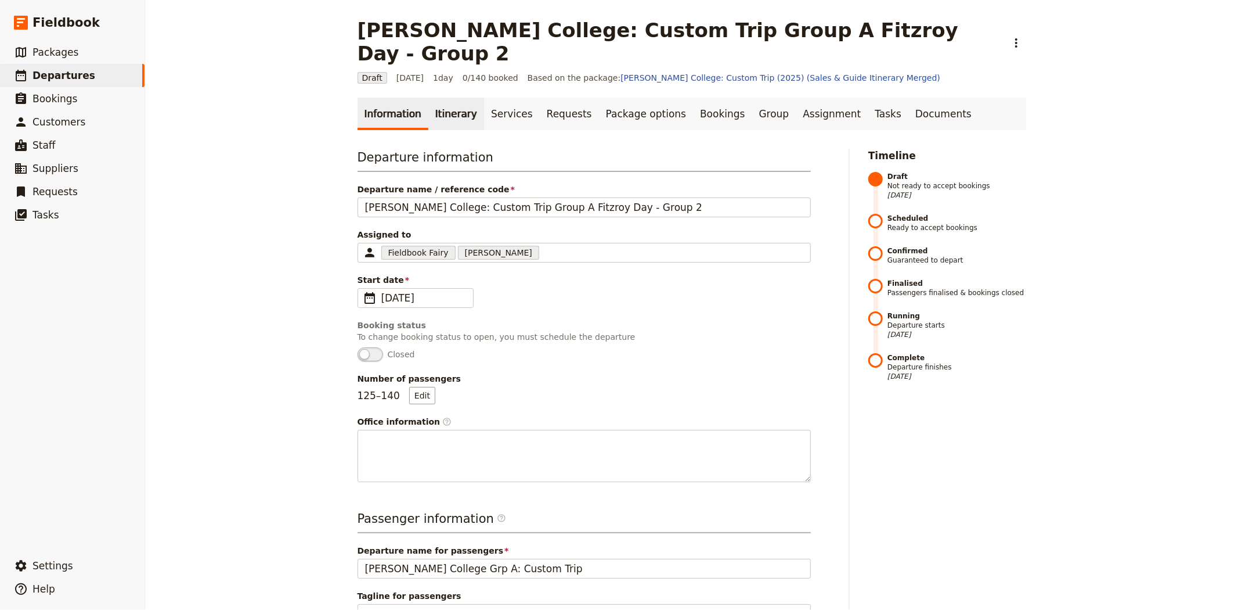
click at [438, 106] on link "Itinerary" at bounding box center [456, 114] width 56 height 33
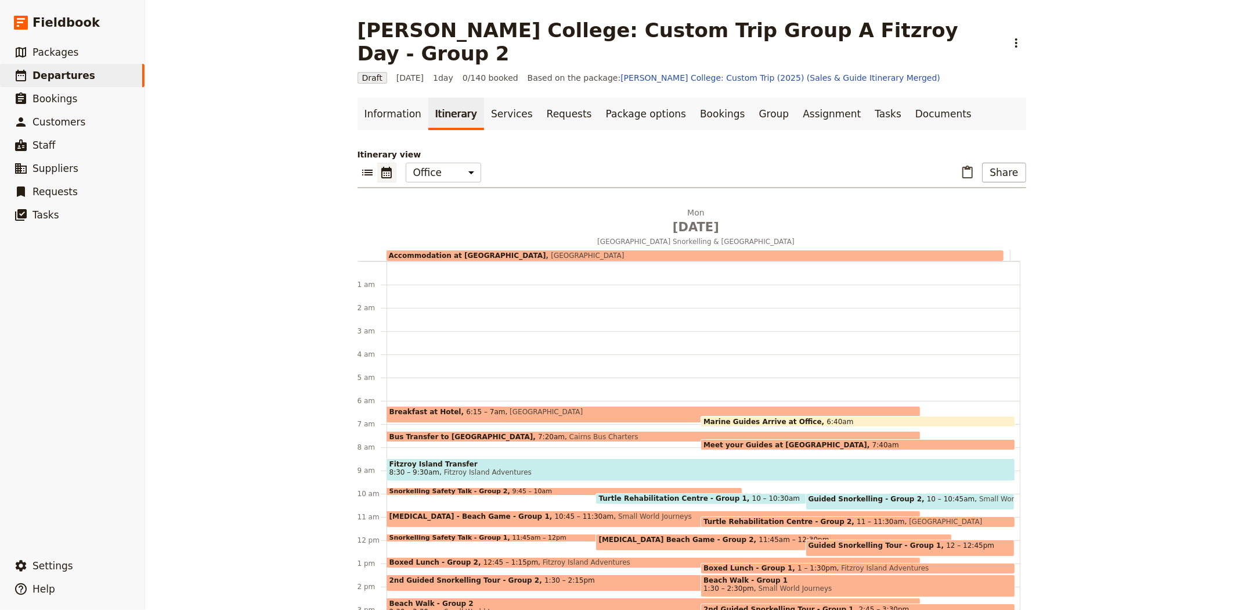
scroll to position [134, 0]
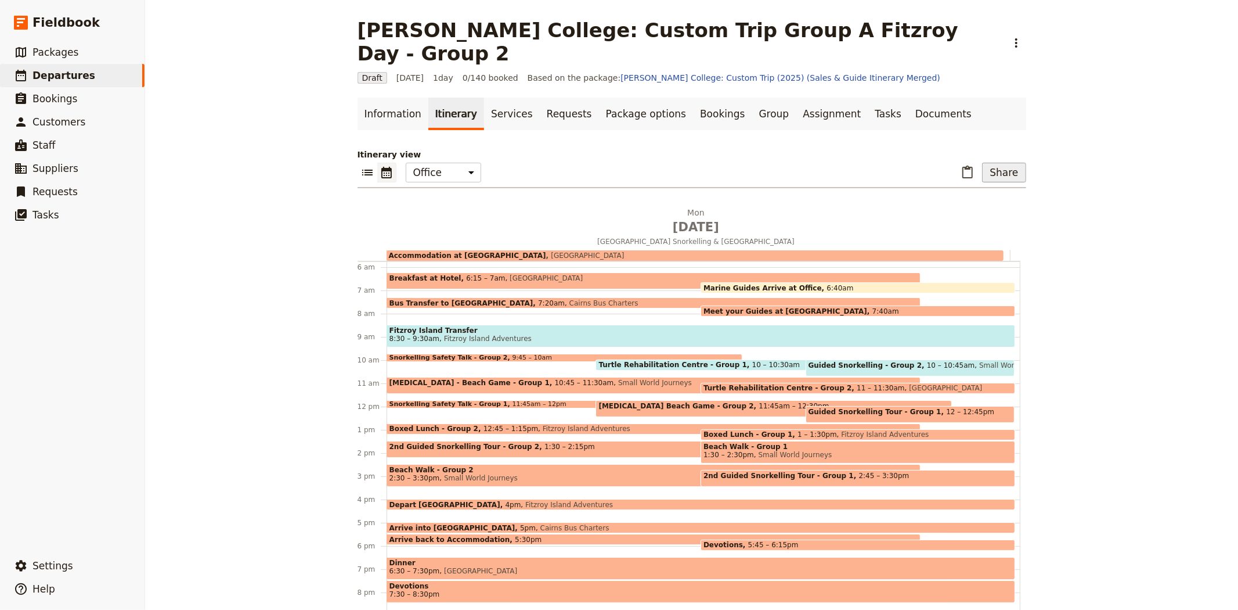
click at [1007, 163] on button "Share" at bounding box center [1004, 173] width 44 height 20
click at [983, 194] on span "Guide itinerary" at bounding box center [962, 191] width 61 height 12
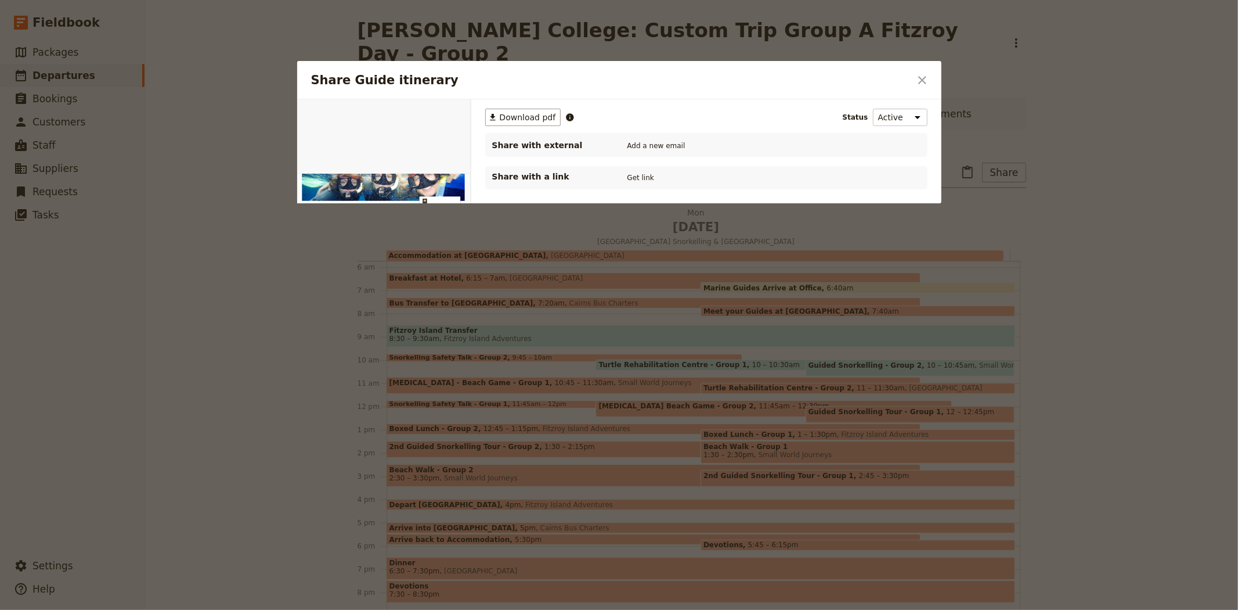
scroll to position [0, 0]
click at [529, 117] on span "Download pdf" at bounding box center [528, 117] width 56 height 12
click at [926, 84] on icon "Close dialog" at bounding box center [922, 80] width 14 height 14
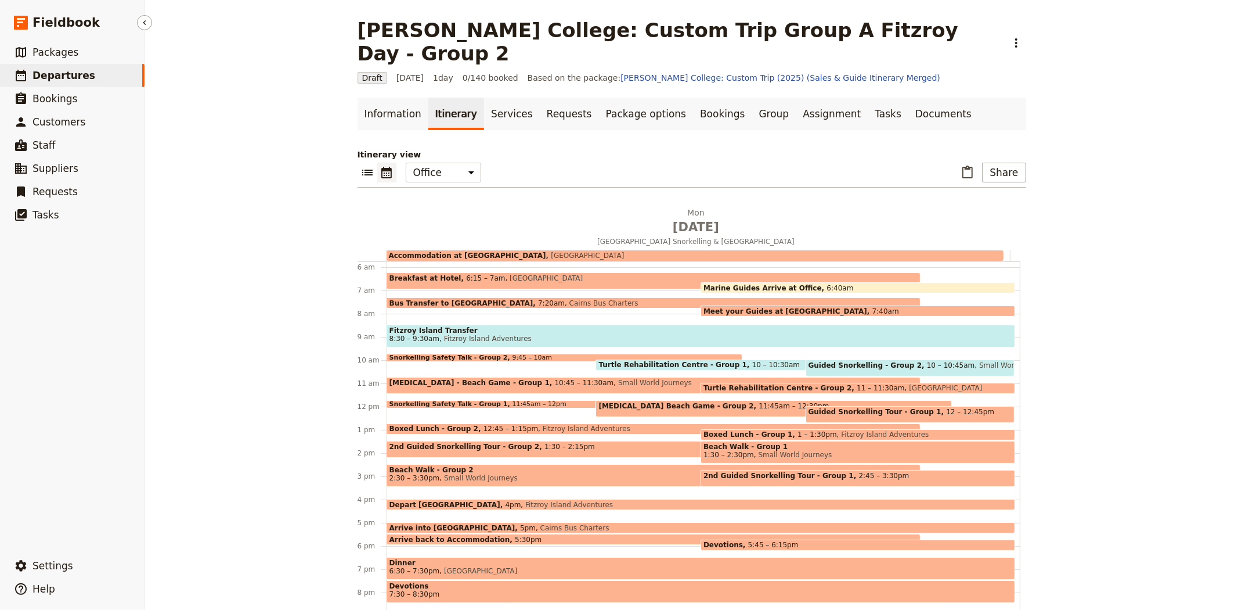
click at [86, 71] on link "​ Departures" at bounding box center [72, 75] width 145 height 23
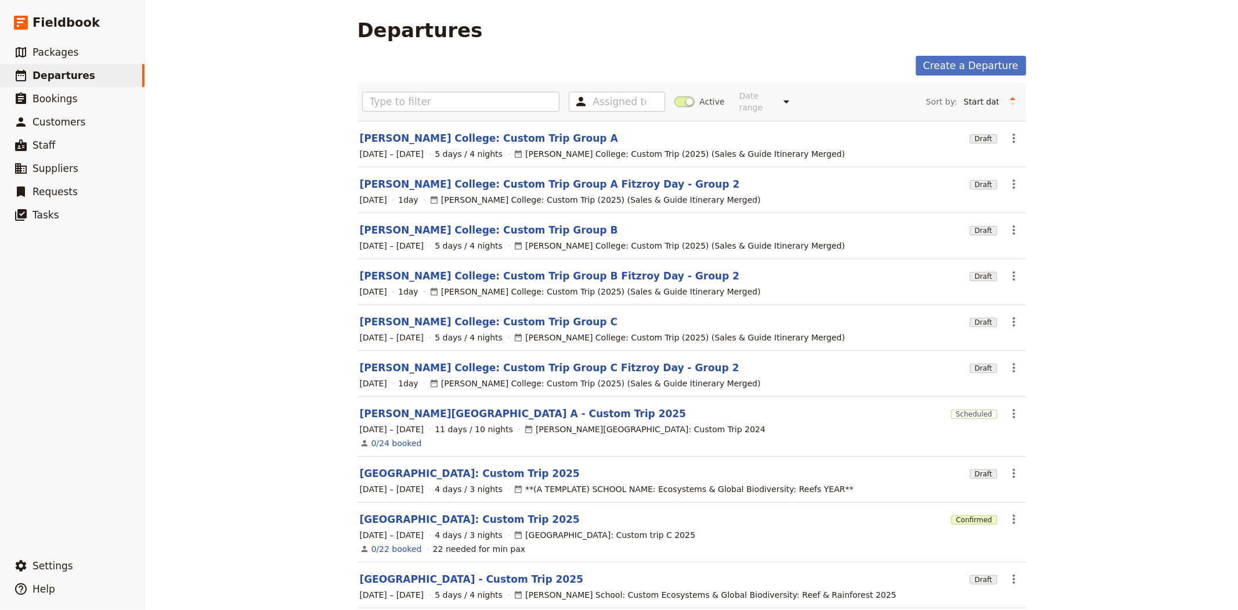
scroll to position [48, 0]
